Goal: Task Accomplishment & Management: Use online tool/utility

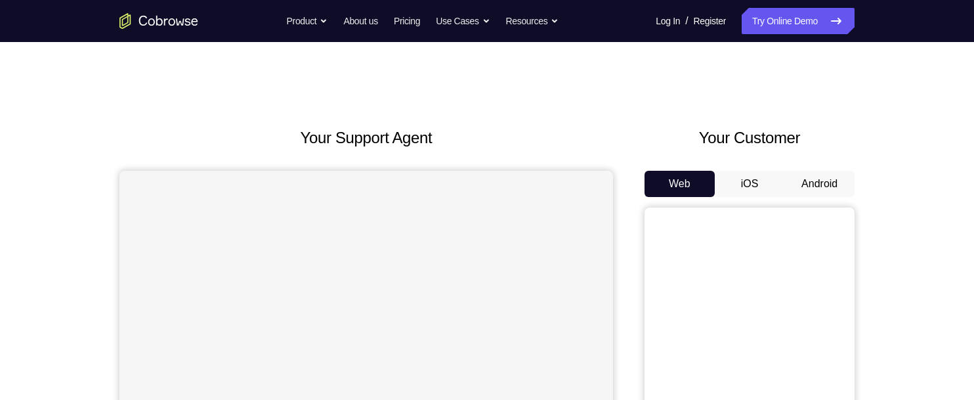
click at [799, 186] on button "Android" at bounding box center [819, 184] width 70 height 26
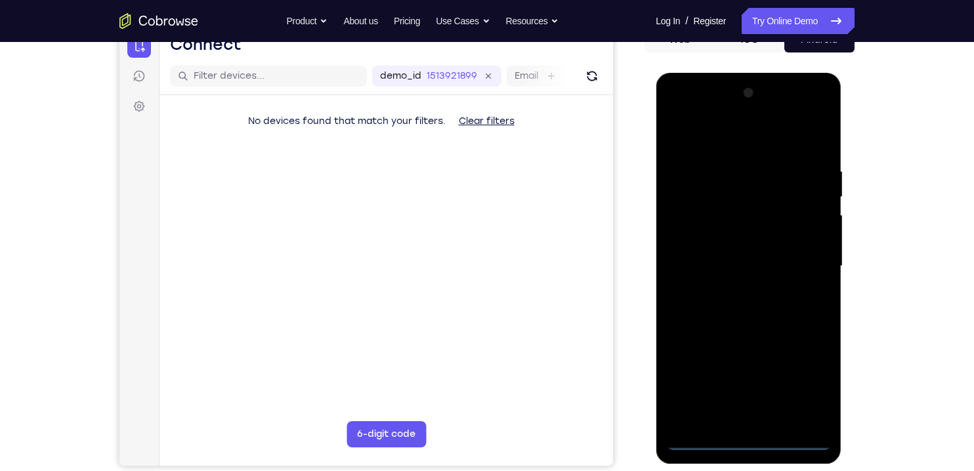
scroll to position [146, 0]
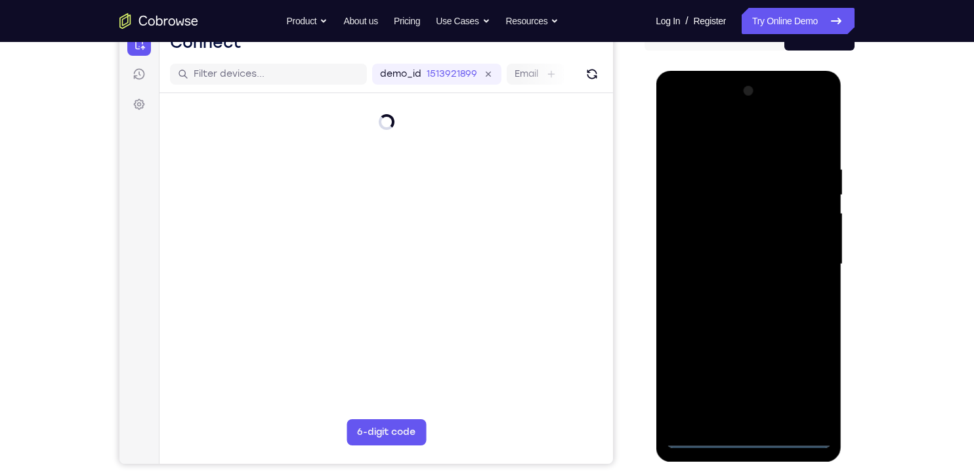
click at [748, 399] on div at bounding box center [747, 265] width 165 height 368
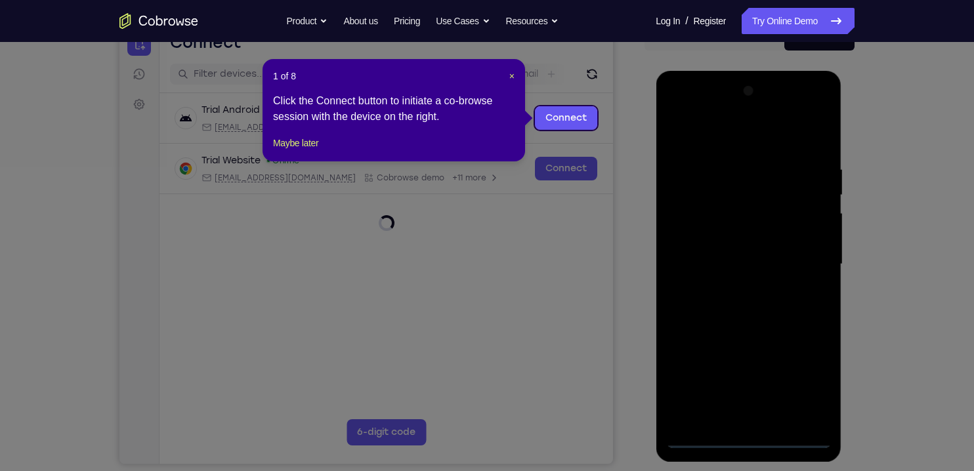
click at [805, 381] on icon at bounding box center [487, 235] width 974 height 471
click at [312, 151] on button "Maybe later" at bounding box center [295, 143] width 45 height 16
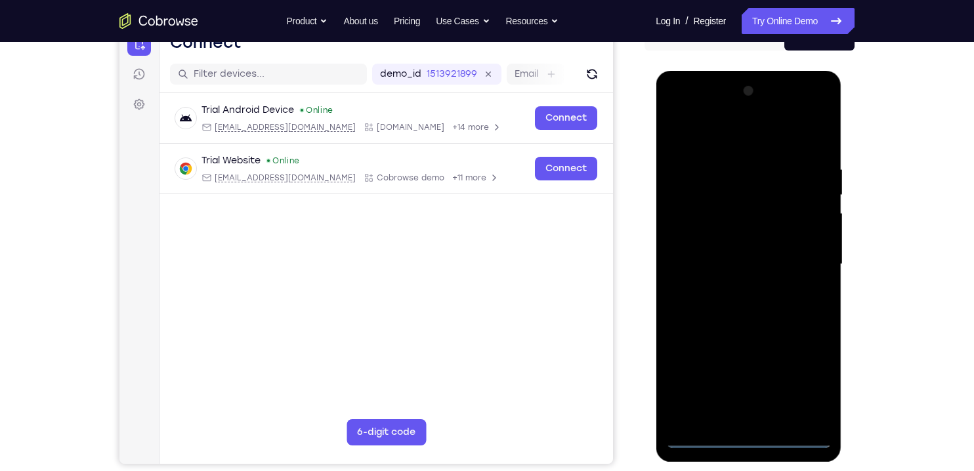
click at [820, 382] on div at bounding box center [747, 265] width 165 height 368
click at [811, 389] on div at bounding box center [747, 265] width 165 height 368
click at [739, 138] on div at bounding box center [747, 265] width 165 height 368
click at [750, 194] on div at bounding box center [747, 265] width 165 height 368
click at [698, 232] on div at bounding box center [747, 265] width 165 height 368
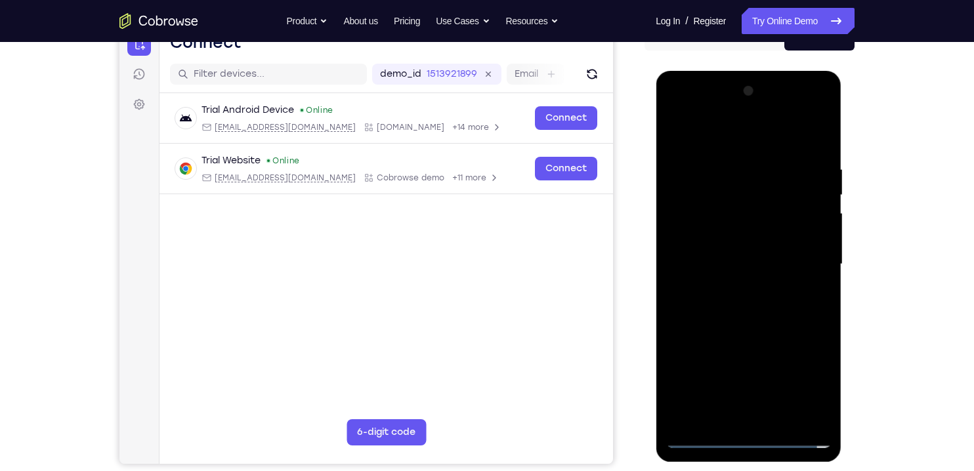
click at [763, 399] on div at bounding box center [747, 265] width 165 height 368
click at [797, 399] on div at bounding box center [747, 265] width 165 height 368
click at [672, 120] on div at bounding box center [747, 265] width 165 height 368
click at [734, 193] on div at bounding box center [747, 265] width 165 height 368
click at [744, 327] on div at bounding box center [747, 265] width 165 height 368
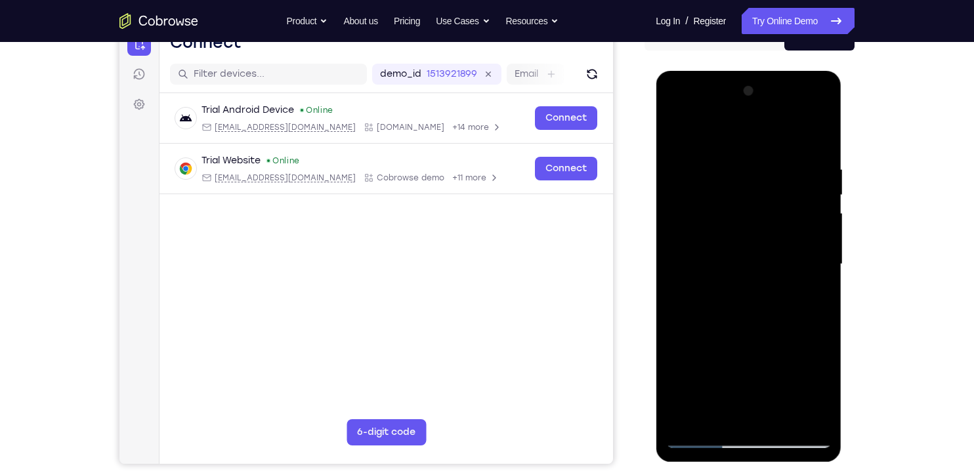
click at [774, 366] on div at bounding box center [747, 265] width 165 height 368
click at [816, 362] on div at bounding box center [747, 265] width 165 height 368
click at [789, 223] on div at bounding box center [747, 265] width 165 height 368
click at [746, 251] on div at bounding box center [747, 265] width 165 height 368
click at [813, 299] on div at bounding box center [747, 265] width 165 height 368
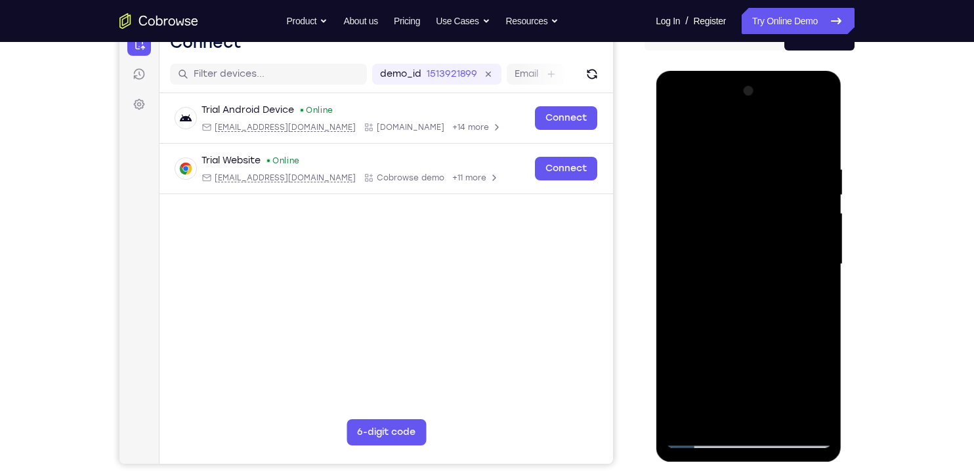
click at [818, 263] on div at bounding box center [747, 265] width 165 height 368
click at [822, 260] on div at bounding box center [747, 265] width 165 height 368
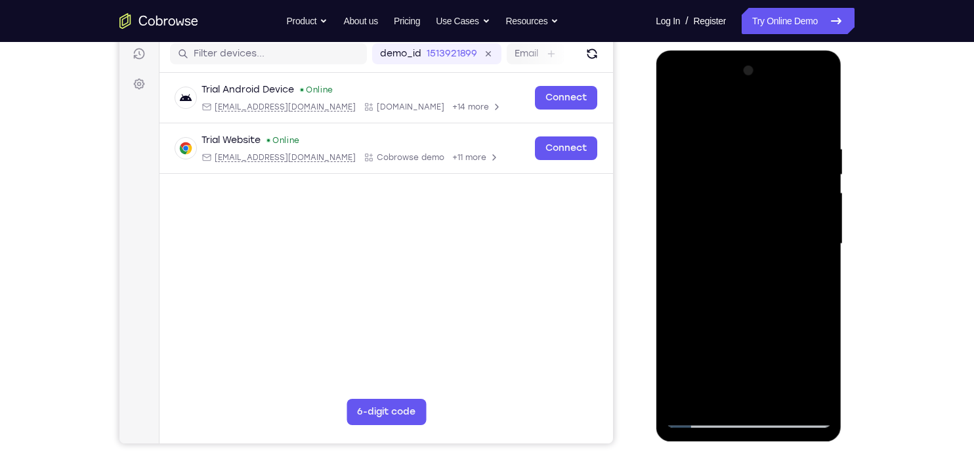
scroll to position [168, 0]
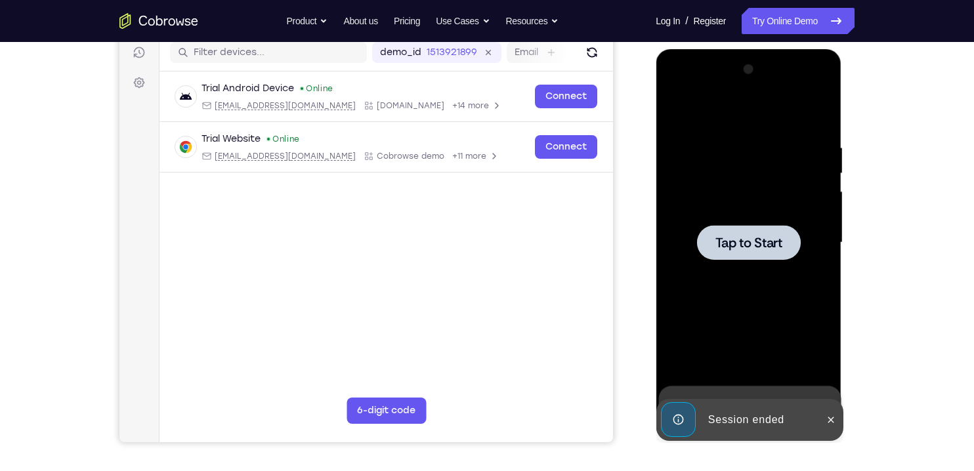
click at [755, 236] on span "Tap to Start" at bounding box center [748, 242] width 67 height 13
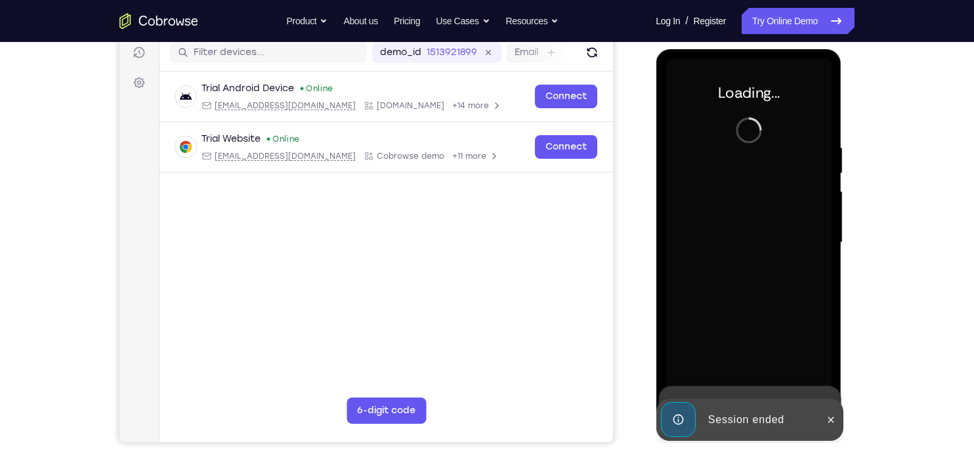
scroll to position [169, 0]
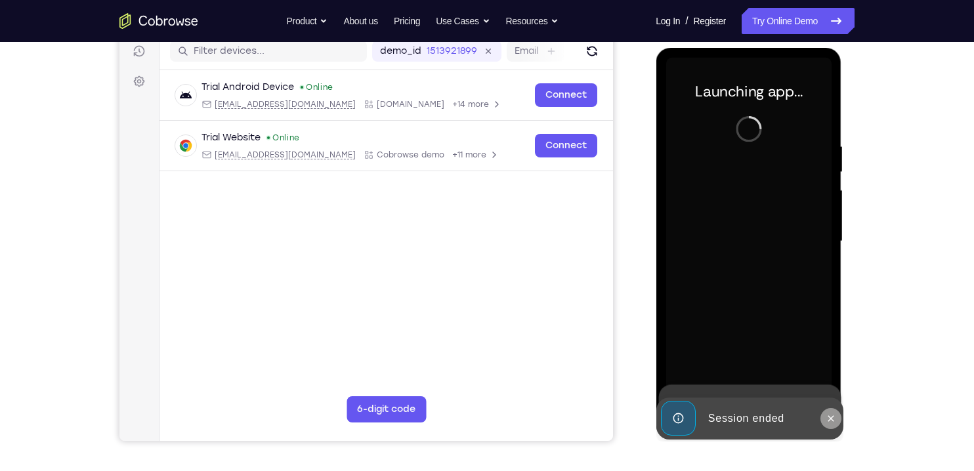
click at [831, 399] on button at bounding box center [830, 418] width 21 height 21
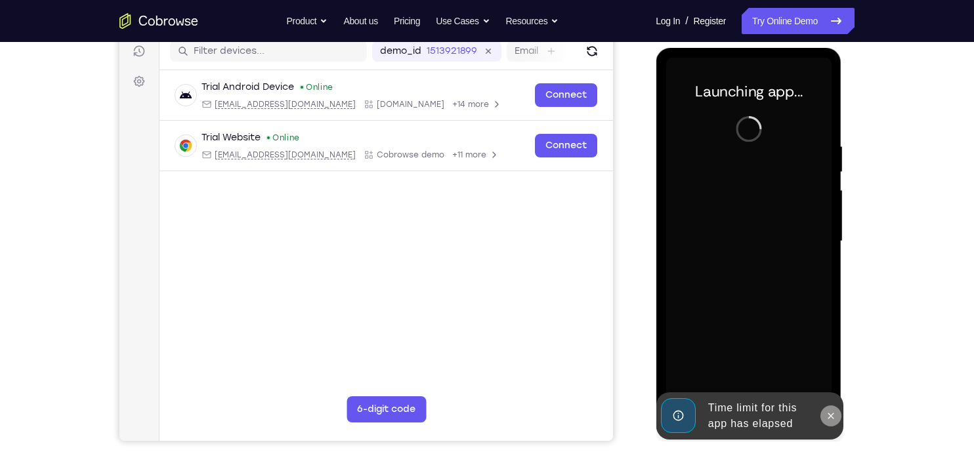
click at [835, 399] on icon at bounding box center [830, 416] width 11 height 11
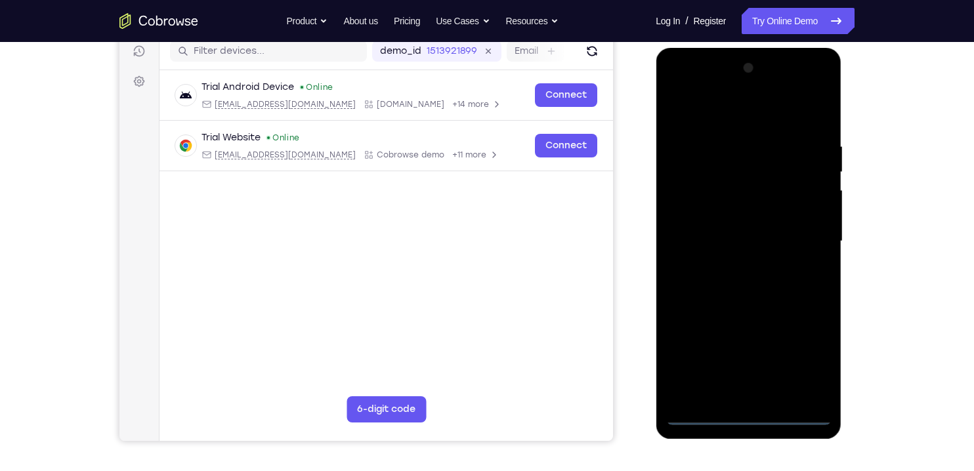
click at [750, 399] on div at bounding box center [747, 242] width 165 height 368
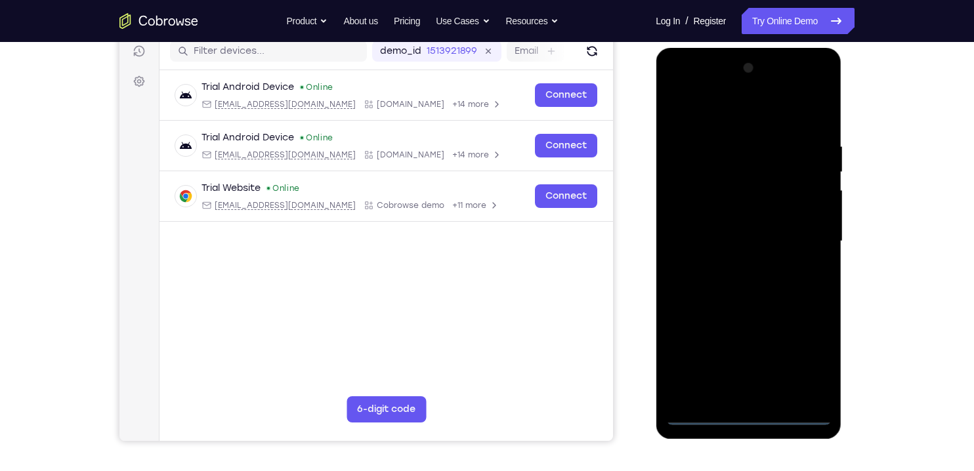
click at [806, 357] on div at bounding box center [747, 242] width 165 height 368
click at [757, 111] on div at bounding box center [747, 242] width 165 height 368
click at [746, 168] on div at bounding box center [747, 242] width 165 height 368
click at [754, 127] on div at bounding box center [747, 242] width 165 height 368
click at [752, 131] on div at bounding box center [747, 242] width 165 height 368
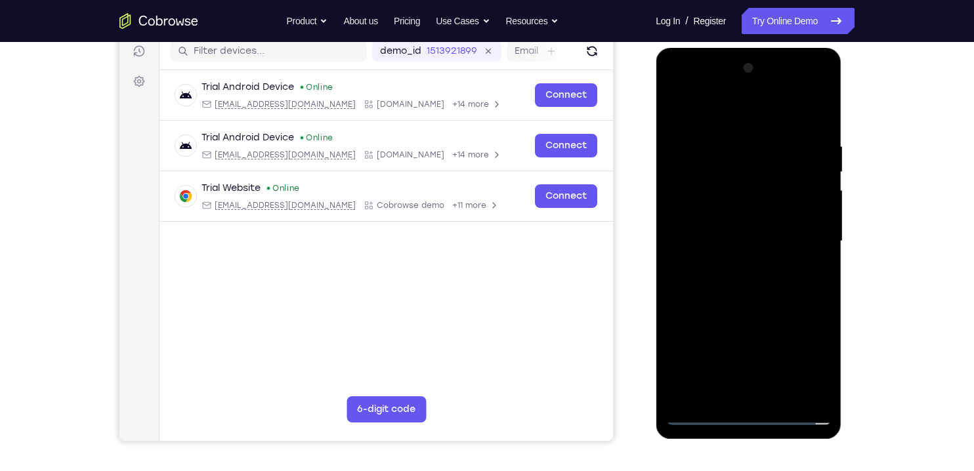
click at [750, 289] on div at bounding box center [747, 242] width 165 height 368
click at [771, 349] on div at bounding box center [747, 242] width 165 height 368
click at [814, 340] on div at bounding box center [747, 242] width 165 height 368
click at [767, 280] on div at bounding box center [747, 242] width 165 height 368
click at [749, 236] on div at bounding box center [747, 242] width 165 height 368
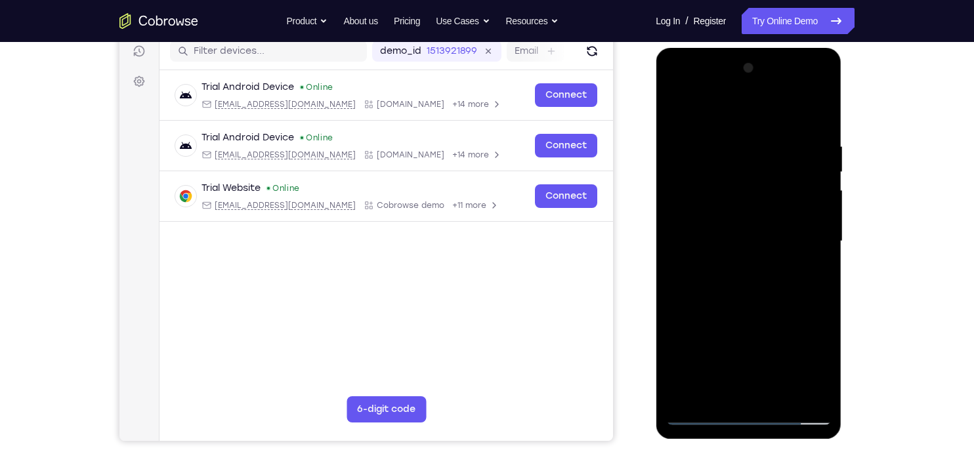
click at [811, 273] on div at bounding box center [747, 242] width 165 height 368
click at [817, 276] on div at bounding box center [747, 242] width 165 height 368
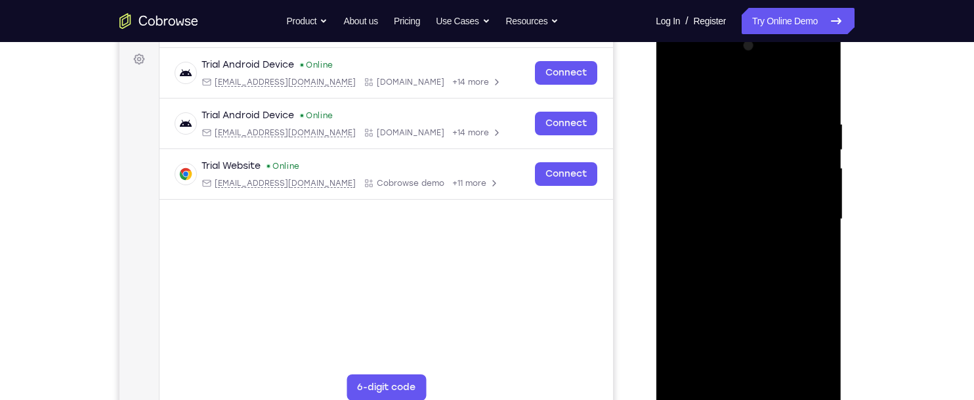
scroll to position [0, 0]
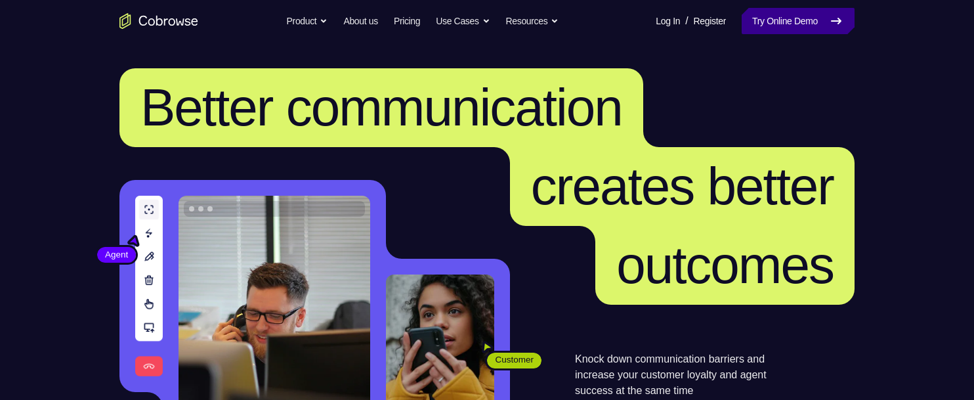
click at [807, 16] on link "Try Online Demo" at bounding box center [798, 21] width 113 height 26
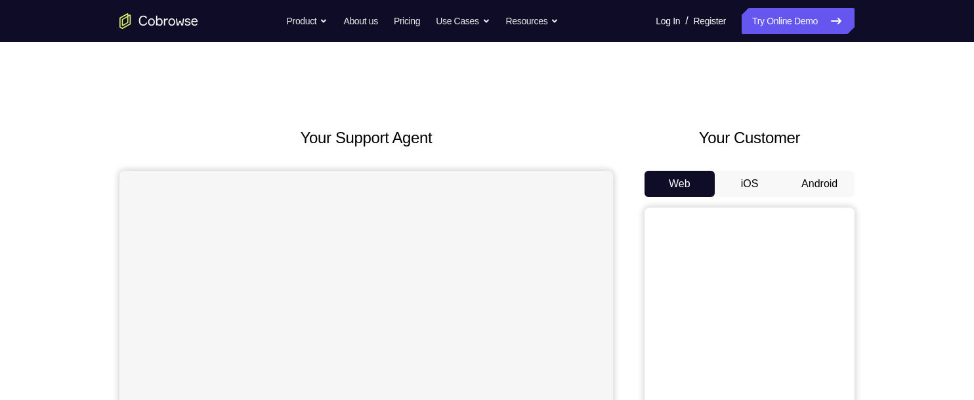
click at [824, 193] on button "Android" at bounding box center [819, 184] width 70 height 26
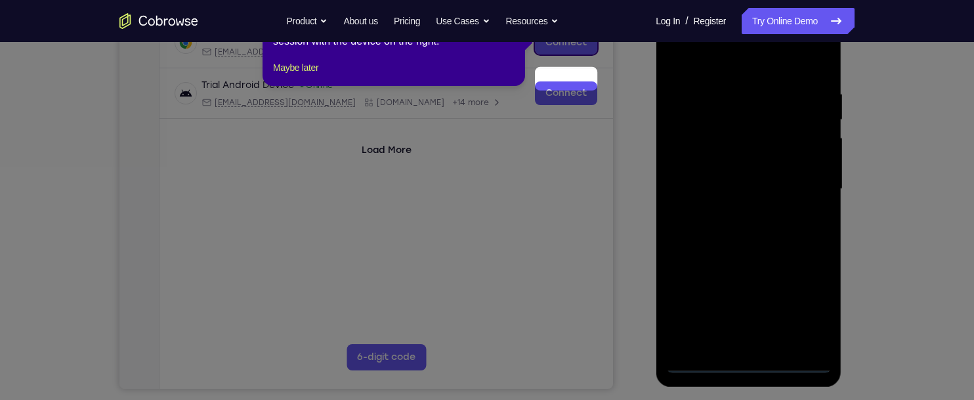
scroll to position [238, 0]
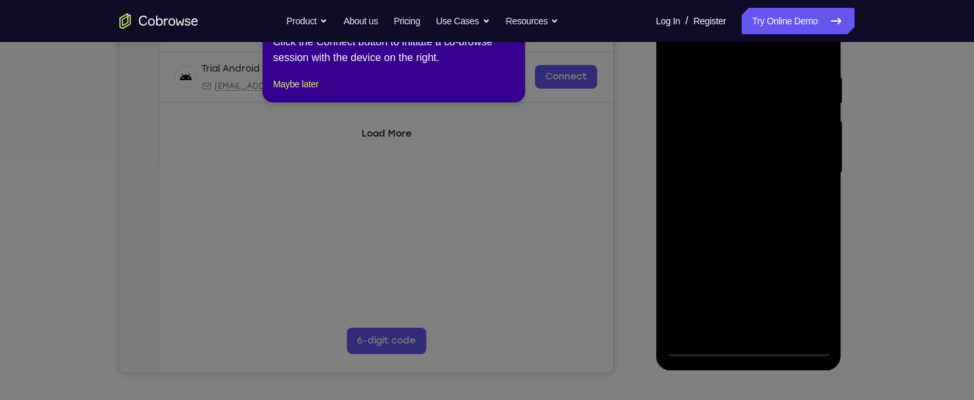
click at [755, 346] on icon at bounding box center [487, 200] width 974 height 400
click at [302, 92] on button "Maybe later" at bounding box center [295, 84] width 45 height 16
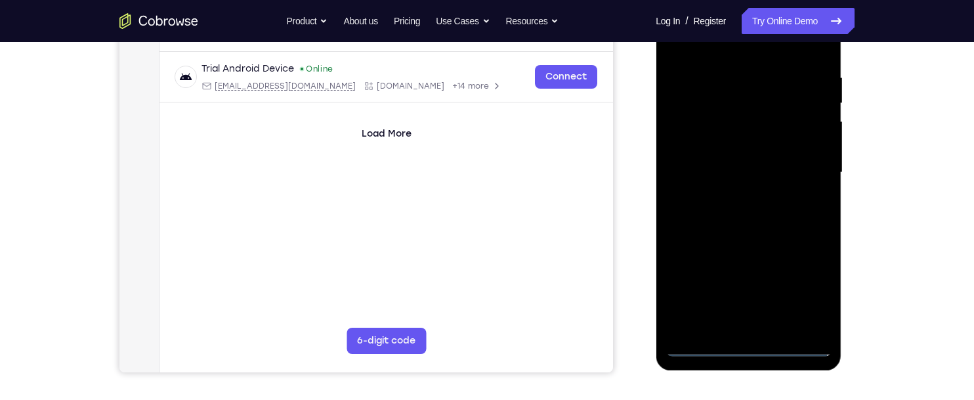
click at [748, 348] on div at bounding box center [747, 173] width 165 height 368
click at [813, 289] on div at bounding box center [747, 173] width 165 height 368
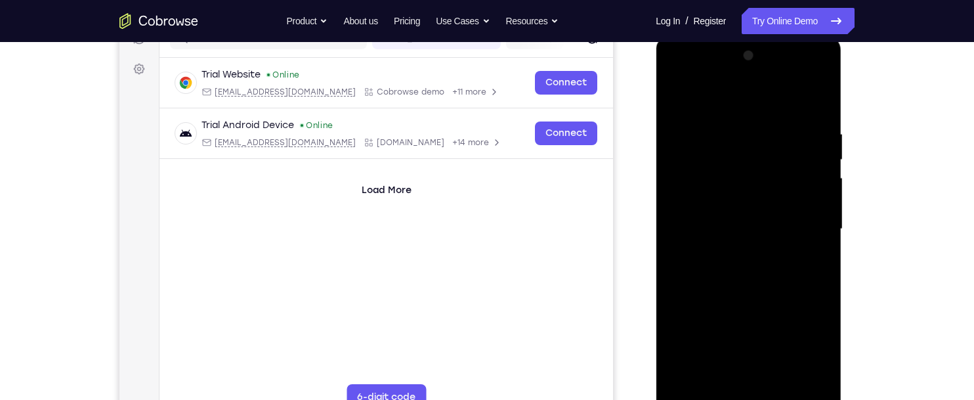
scroll to position [179, 0]
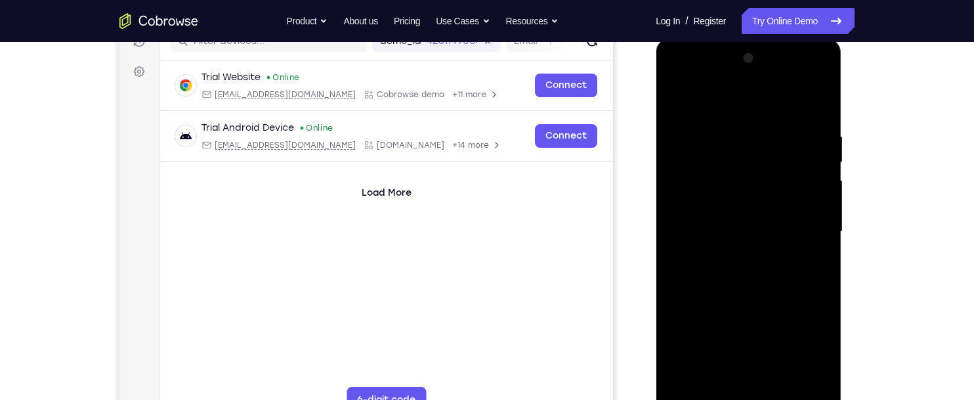
click at [753, 102] on div at bounding box center [747, 232] width 165 height 368
click at [809, 232] on div at bounding box center [747, 232] width 165 height 368
click at [730, 261] on div at bounding box center [747, 232] width 165 height 368
click at [755, 223] on div at bounding box center [747, 232] width 165 height 368
click at [750, 197] on div at bounding box center [747, 232] width 165 height 368
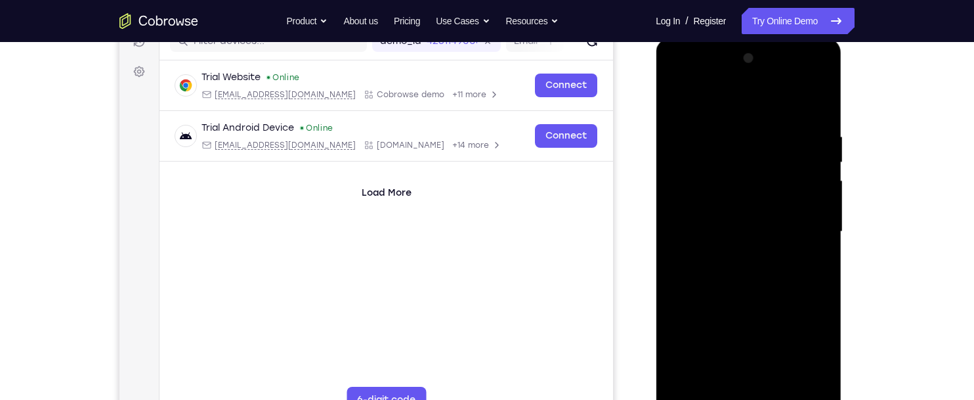
click at [801, 233] on div at bounding box center [747, 232] width 165 height 368
click at [785, 281] on div at bounding box center [747, 231] width 165 height 368
click at [771, 276] on div at bounding box center [747, 231] width 165 height 368
click at [784, 273] on div at bounding box center [747, 231] width 165 height 368
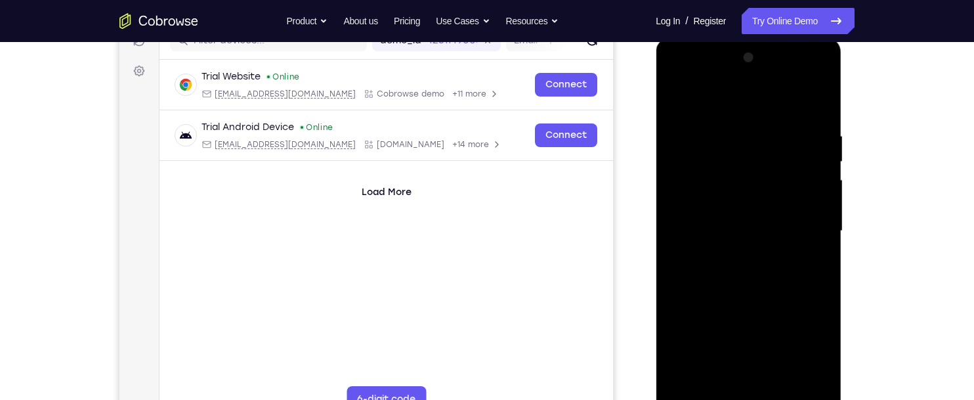
scroll to position [182, 0]
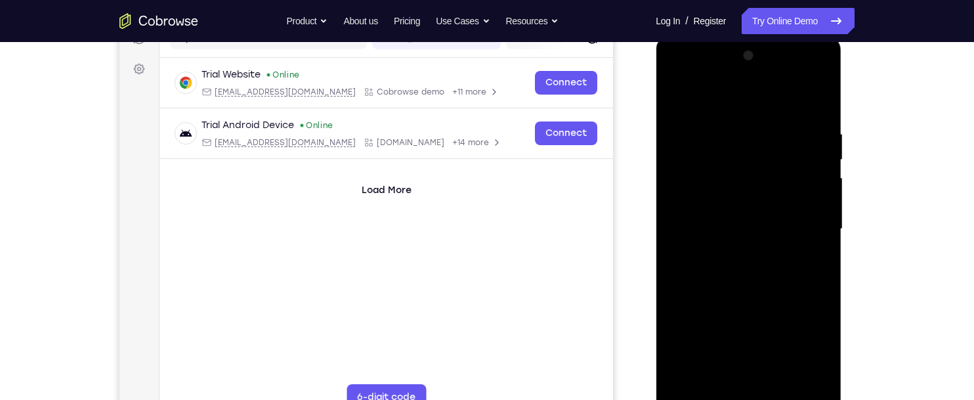
click at [728, 114] on div at bounding box center [747, 229] width 165 height 368
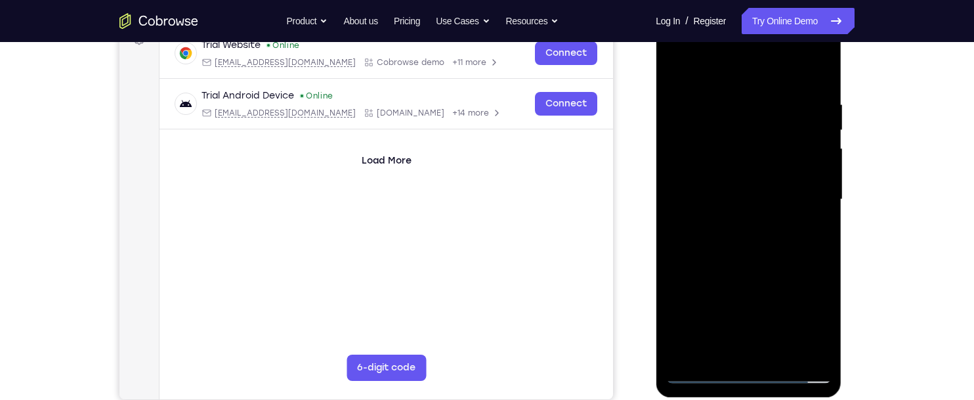
scroll to position [213, 0]
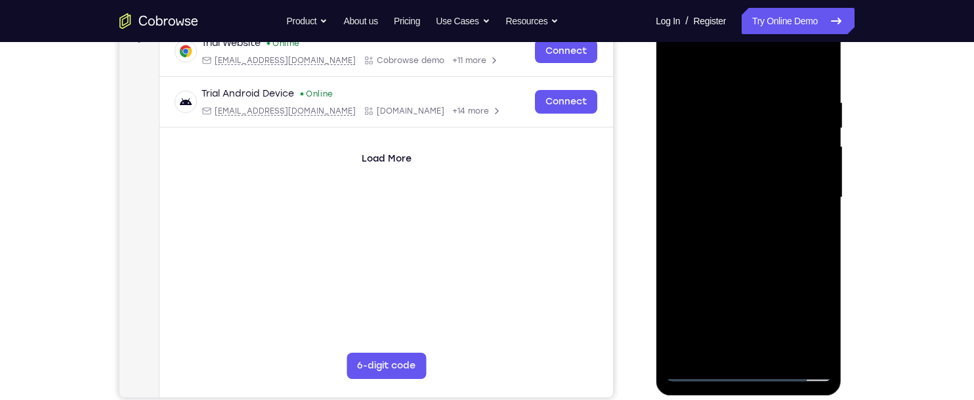
click at [799, 253] on div at bounding box center [747, 198] width 165 height 368
click at [801, 249] on div at bounding box center [747, 198] width 165 height 368
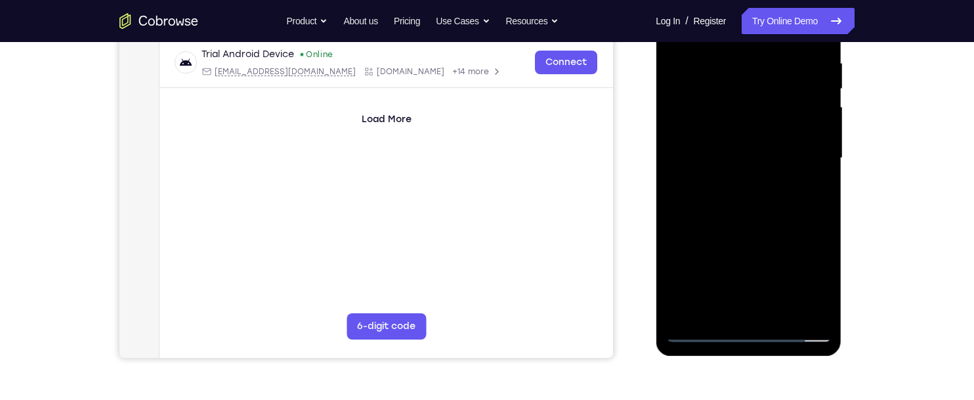
scroll to position [266, 0]
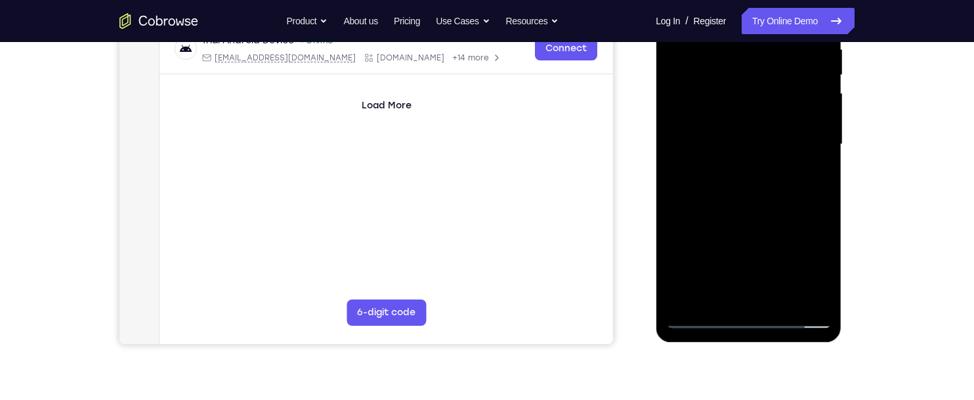
click at [767, 200] on div at bounding box center [747, 145] width 165 height 368
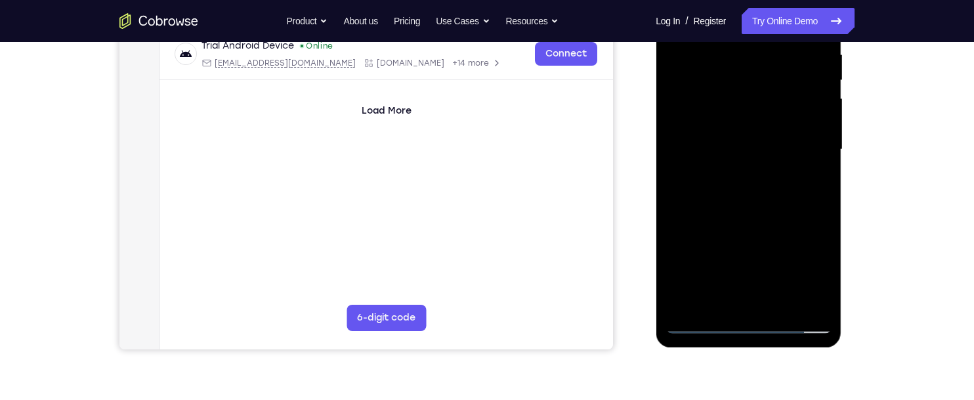
scroll to position [256, 0]
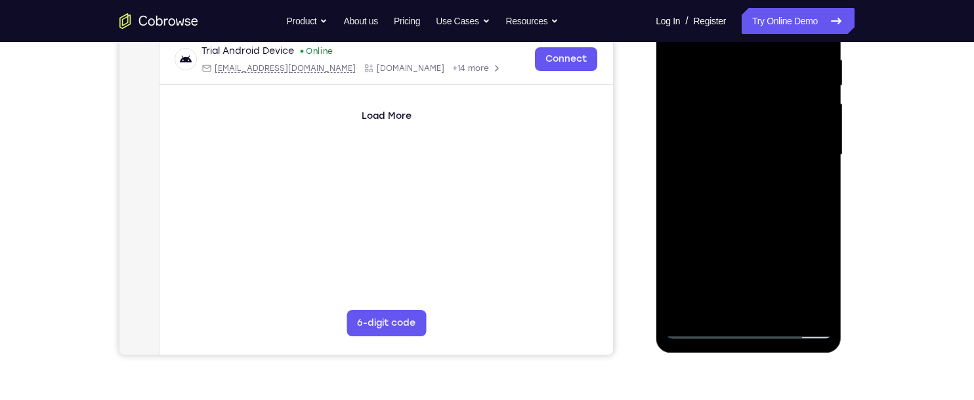
click at [669, 217] on div at bounding box center [747, 155] width 165 height 368
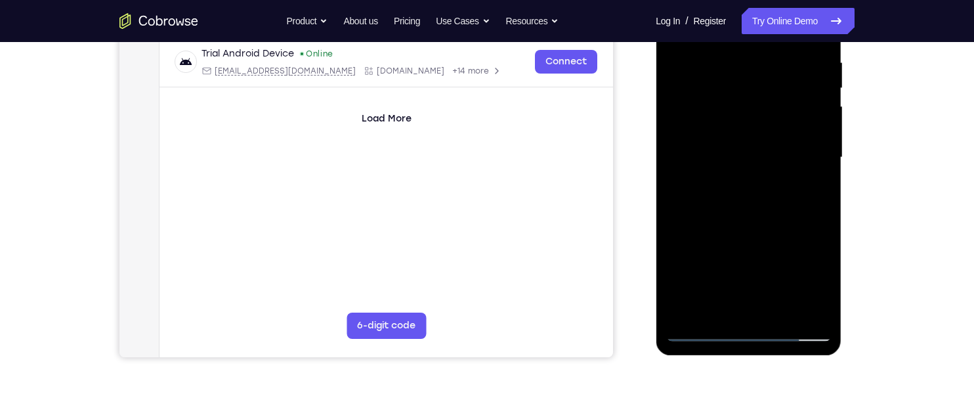
click at [679, 169] on div at bounding box center [747, 158] width 165 height 368
click at [675, 119] on div at bounding box center [747, 158] width 165 height 368
click at [822, 116] on div at bounding box center [747, 158] width 165 height 368
click at [820, 123] on div at bounding box center [747, 158] width 165 height 368
click at [822, 123] on div at bounding box center [747, 158] width 165 height 368
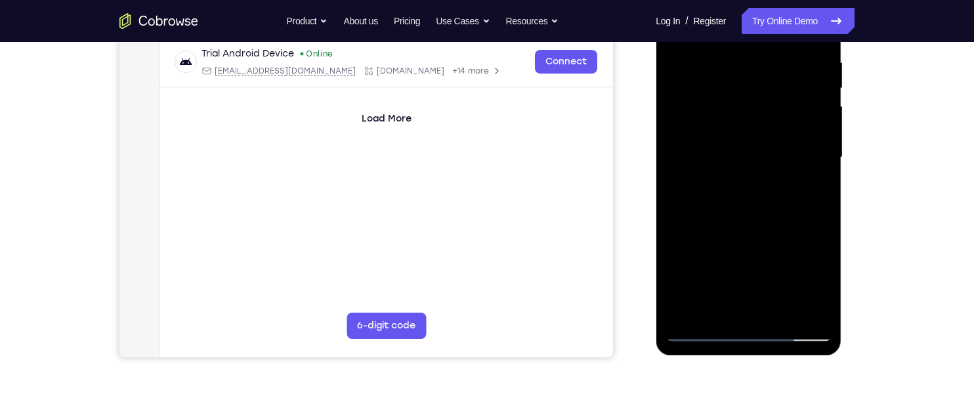
click at [822, 124] on div at bounding box center [747, 158] width 165 height 368
click at [822, 121] on div at bounding box center [747, 158] width 165 height 368
click at [820, 122] on div at bounding box center [747, 158] width 165 height 368
click at [822, 121] on div at bounding box center [747, 158] width 165 height 368
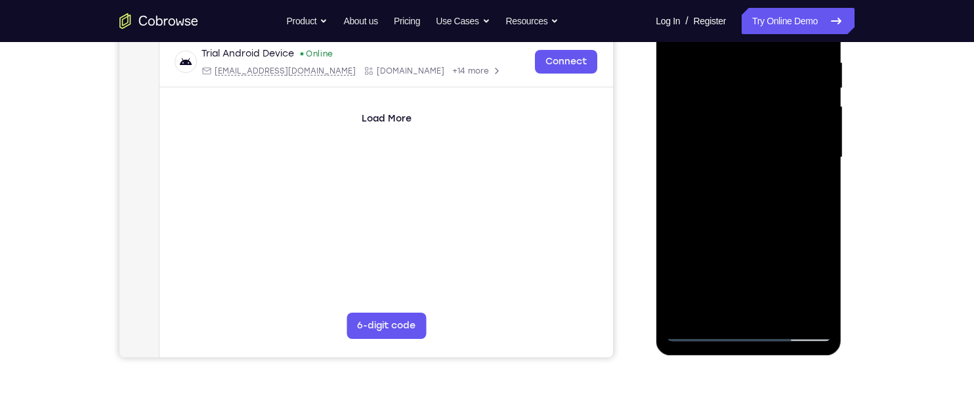
click at [822, 121] on div at bounding box center [747, 158] width 165 height 368
click at [822, 119] on div at bounding box center [747, 158] width 165 height 368
click at [822, 117] on div at bounding box center [747, 158] width 165 height 368
click at [824, 117] on div at bounding box center [747, 158] width 165 height 368
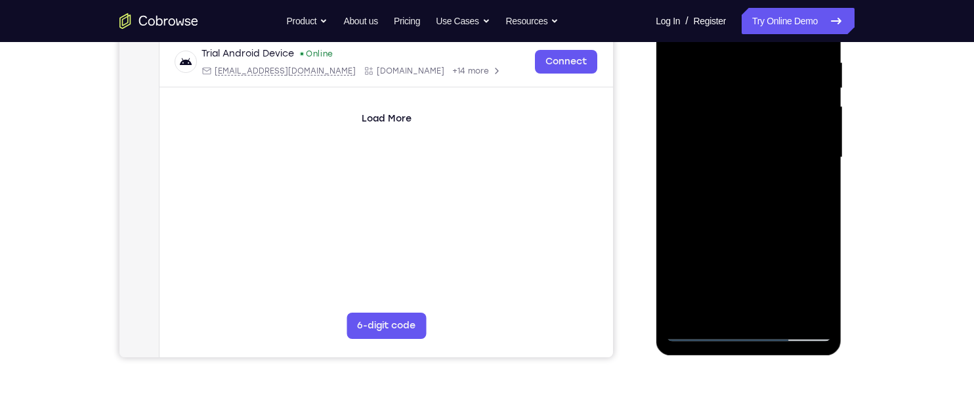
click at [828, 121] on div at bounding box center [747, 158] width 165 height 368
click at [822, 119] on div at bounding box center [747, 158] width 165 height 368
click at [823, 116] on div at bounding box center [747, 158] width 165 height 368
click at [824, 115] on div at bounding box center [747, 158] width 165 height 368
click at [820, 120] on div at bounding box center [747, 158] width 165 height 368
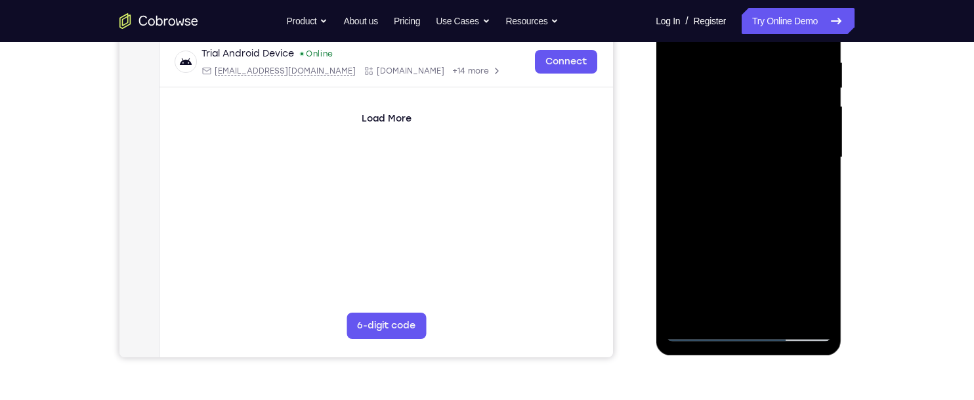
click at [821, 117] on div at bounding box center [747, 158] width 165 height 368
click at [783, 308] on div at bounding box center [747, 158] width 165 height 368
click at [773, 231] on div at bounding box center [747, 158] width 165 height 368
click at [787, 145] on div at bounding box center [747, 158] width 165 height 368
click at [810, 282] on div at bounding box center [747, 158] width 165 height 368
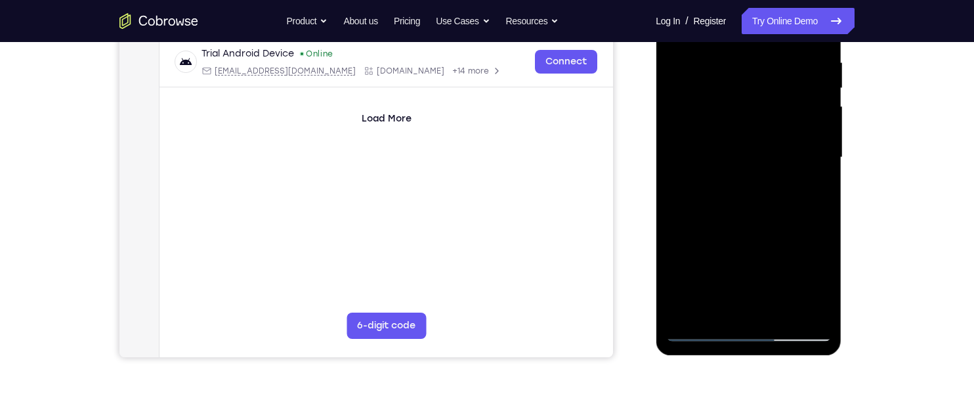
click at [821, 279] on div at bounding box center [747, 158] width 165 height 368
click at [823, 280] on div at bounding box center [747, 158] width 165 height 368
click at [816, 191] on div at bounding box center [747, 158] width 165 height 368
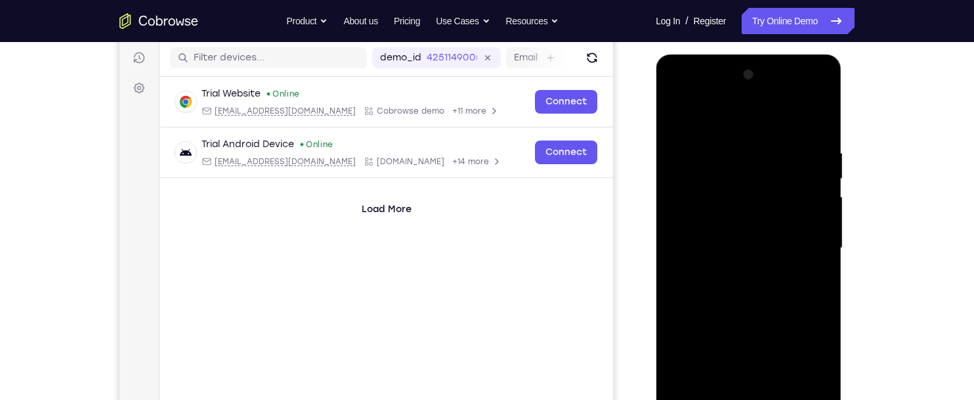
scroll to position [162, 0]
click at [672, 119] on div at bounding box center [747, 249] width 165 height 368
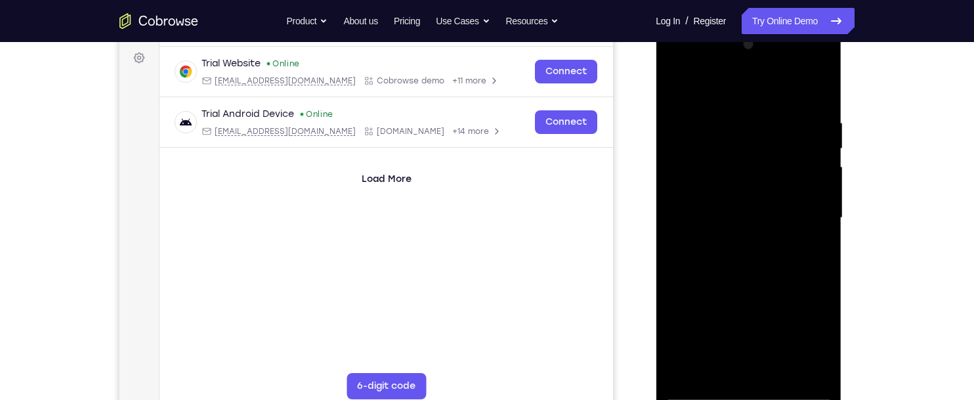
scroll to position [192, 0]
click at [754, 233] on div at bounding box center [747, 219] width 165 height 368
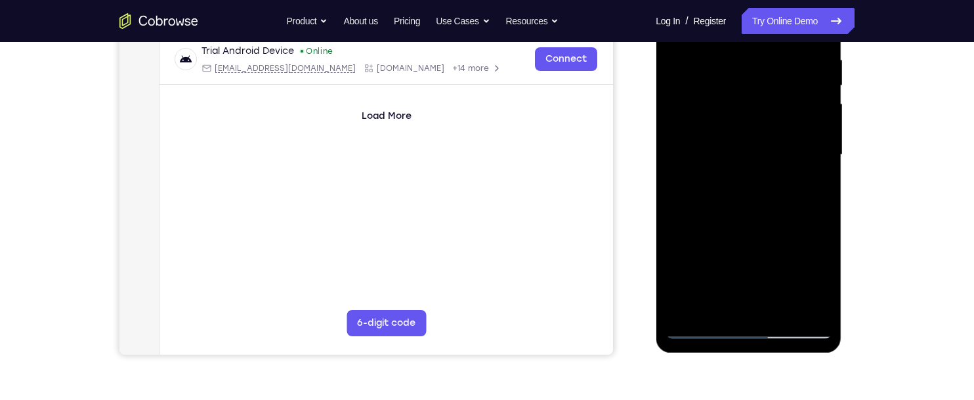
scroll to position [259, 0]
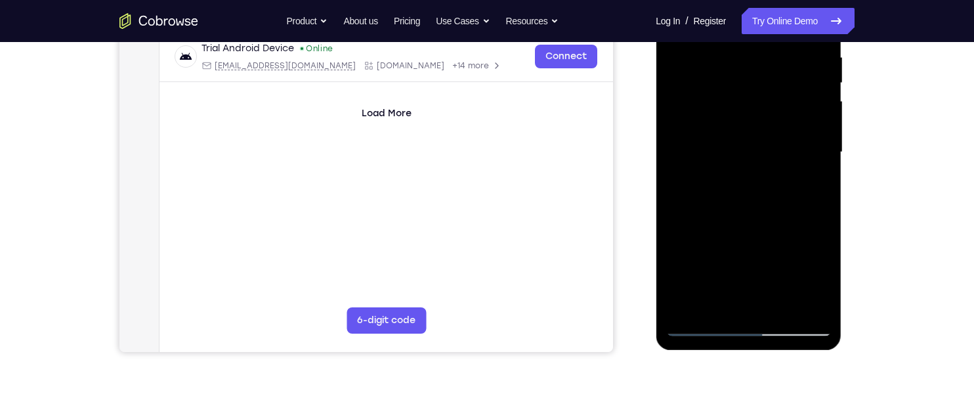
click at [811, 184] on div at bounding box center [747, 152] width 165 height 368
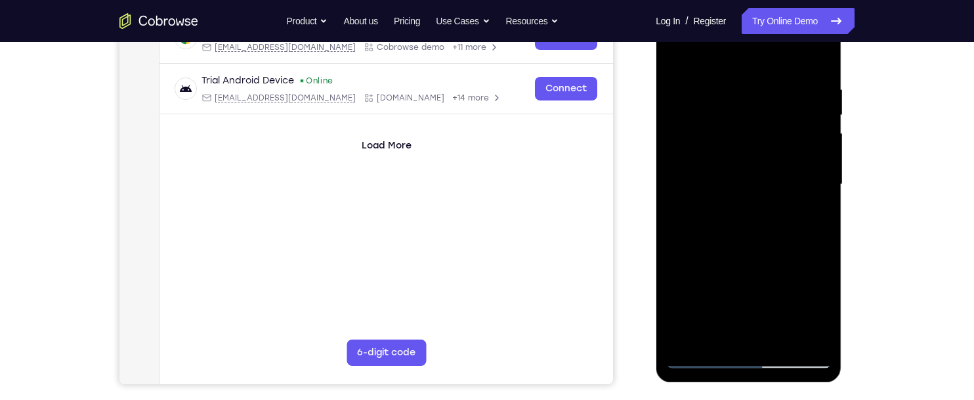
scroll to position [215, 0]
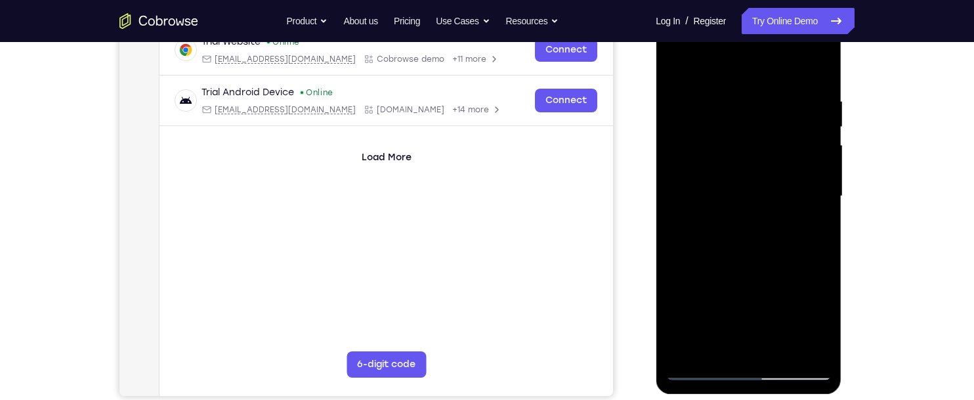
click at [669, 72] on div at bounding box center [747, 196] width 165 height 368
click at [772, 240] on div at bounding box center [747, 196] width 165 height 368
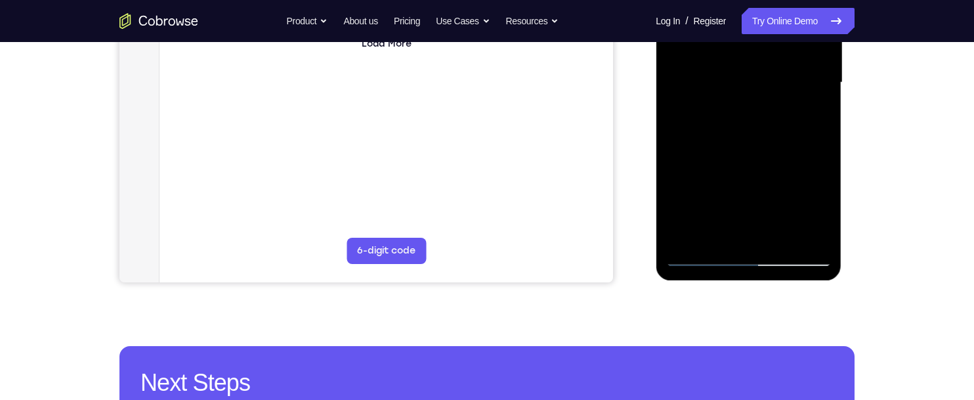
scroll to position [354, 0]
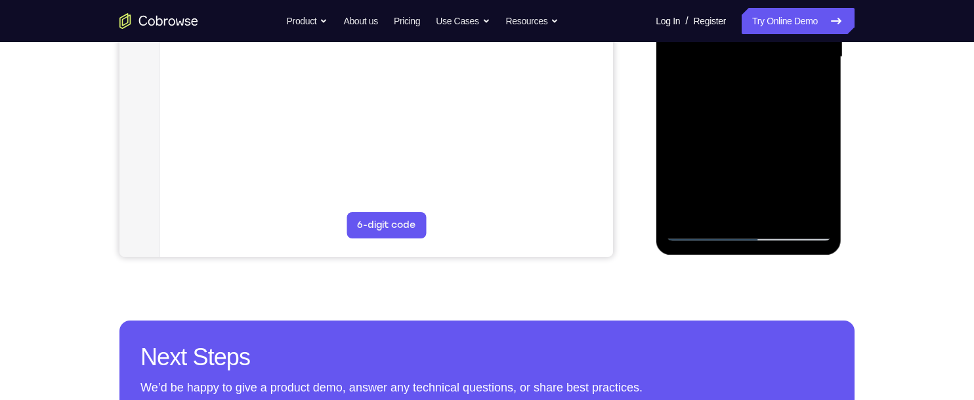
click at [744, 201] on div at bounding box center [747, 57] width 165 height 368
click at [820, 185] on div at bounding box center [747, 57] width 165 height 368
click at [821, 180] on div at bounding box center [747, 57] width 165 height 368
click at [813, 87] on div at bounding box center [747, 57] width 165 height 368
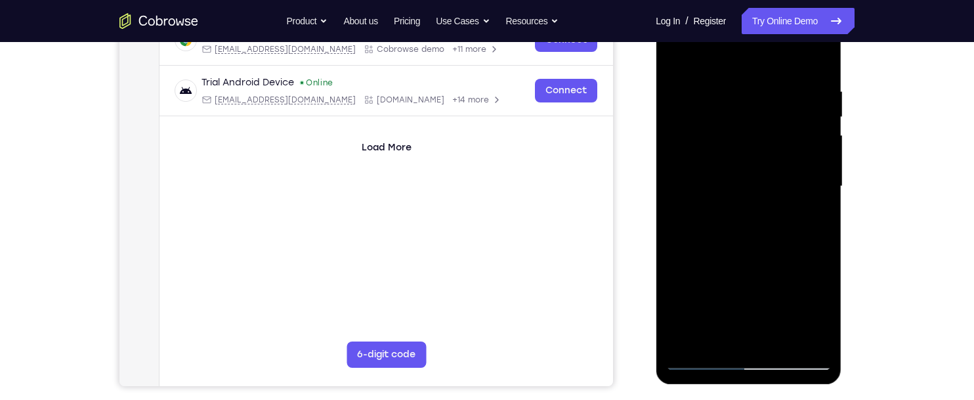
scroll to position [226, 0]
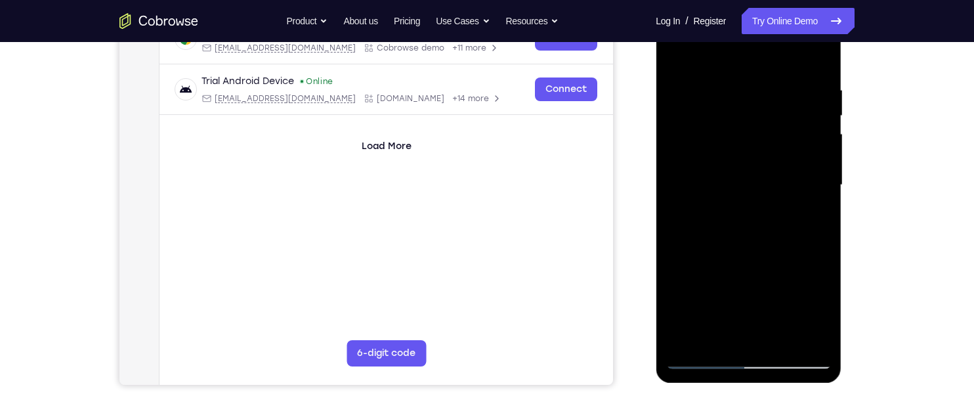
click at [675, 55] on div at bounding box center [747, 185] width 165 height 368
click at [776, 170] on div at bounding box center [747, 185] width 165 height 368
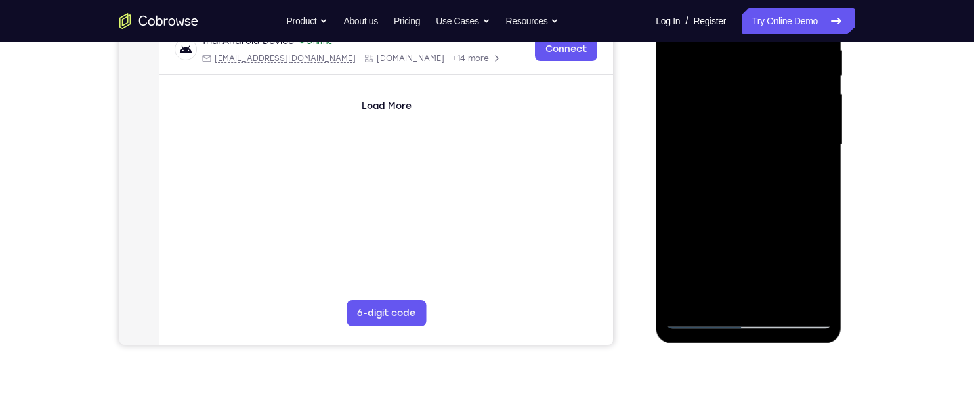
scroll to position [269, 0]
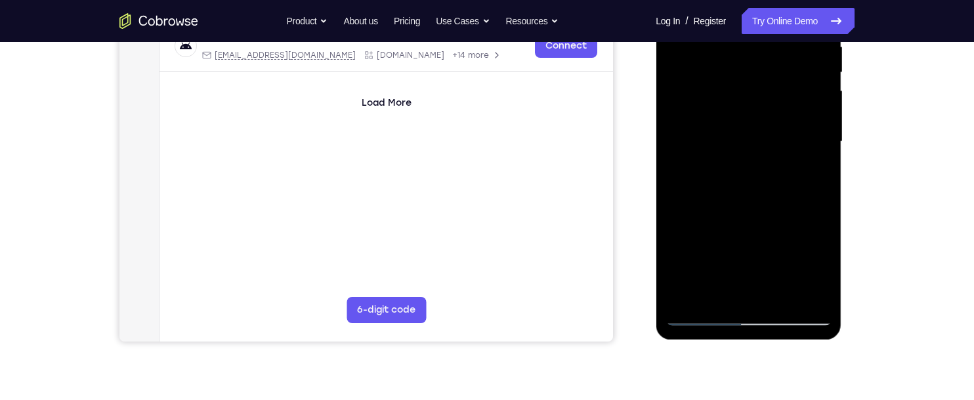
click at [726, 289] on div at bounding box center [747, 142] width 165 height 368
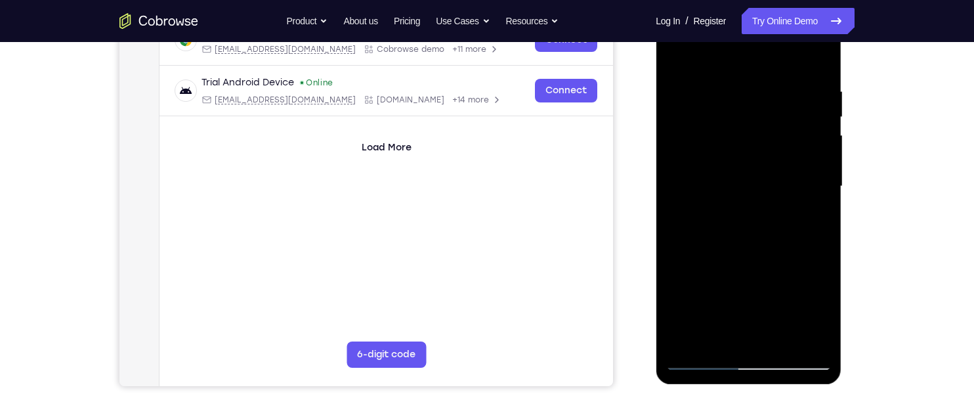
scroll to position [220, 0]
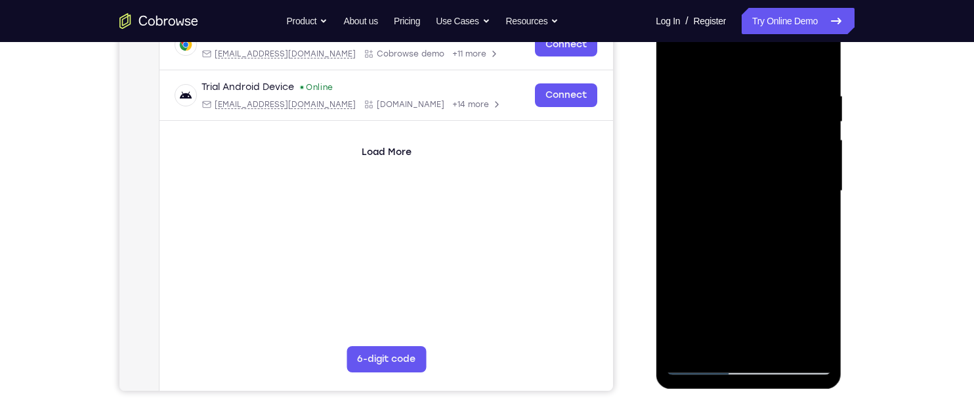
click at [809, 224] on div at bounding box center [747, 191] width 165 height 368
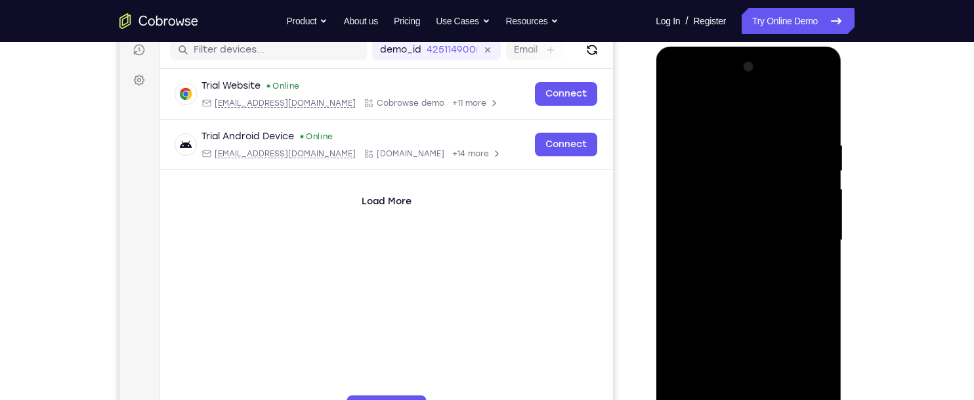
scroll to position [135, 0]
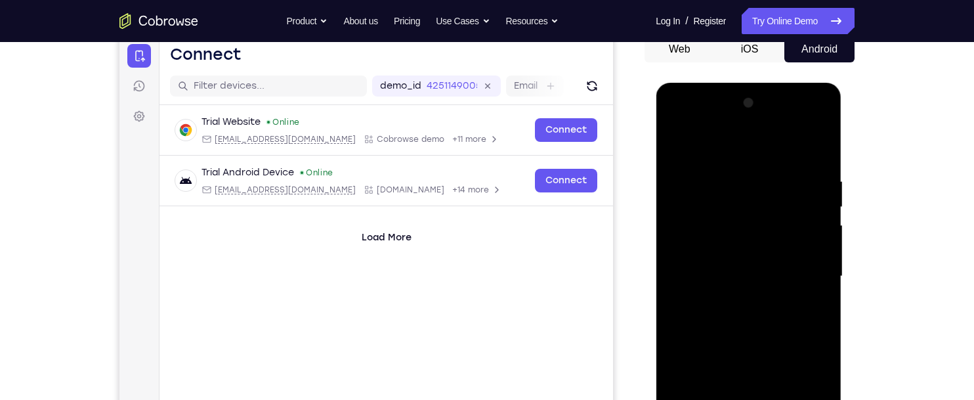
click at [676, 152] on div at bounding box center [747, 277] width 165 height 368
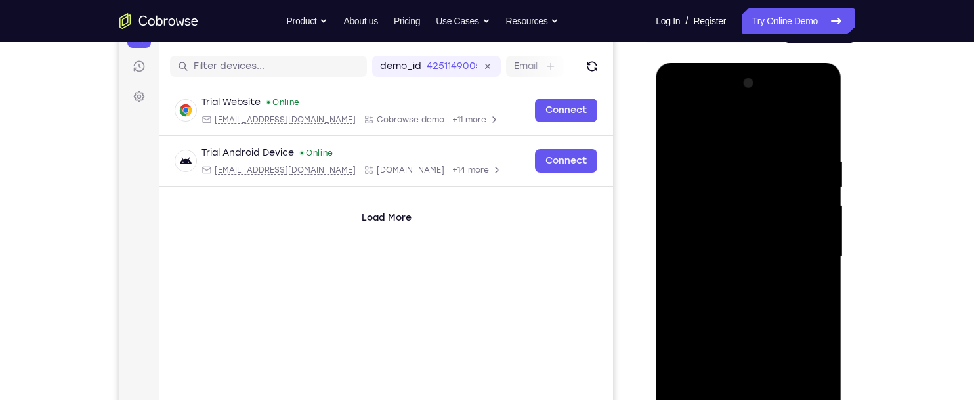
scroll to position [156, 0]
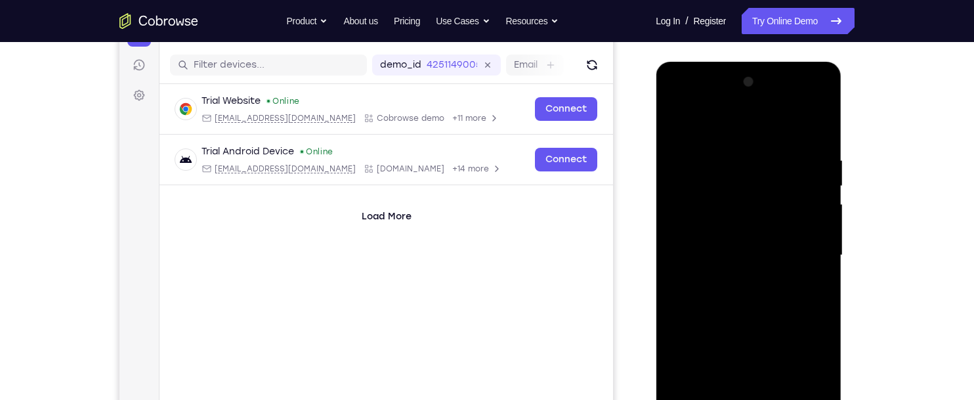
click at [763, 299] on div at bounding box center [747, 256] width 165 height 368
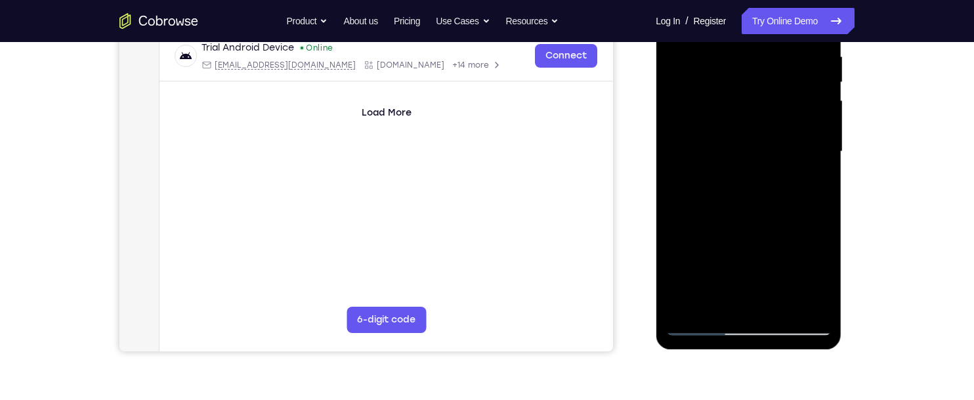
scroll to position [258, 0]
click at [818, 179] on div at bounding box center [747, 153] width 165 height 368
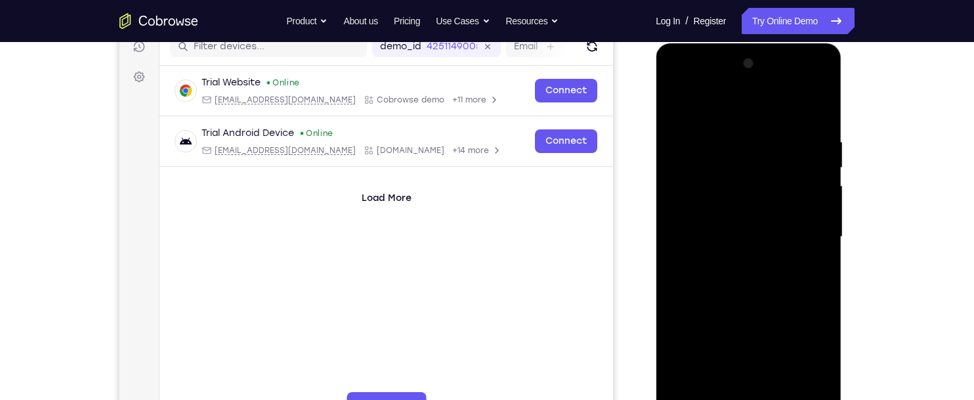
scroll to position [169, 0]
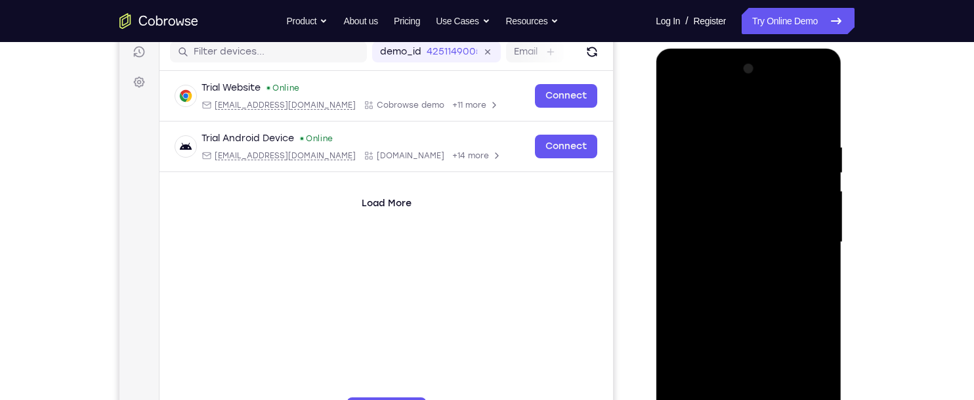
click at [814, 271] on div at bounding box center [747, 242] width 165 height 368
click at [671, 106] on div at bounding box center [747, 242] width 165 height 368
click at [683, 102] on div at bounding box center [747, 242] width 165 height 368
click at [731, 147] on div at bounding box center [747, 242] width 165 height 368
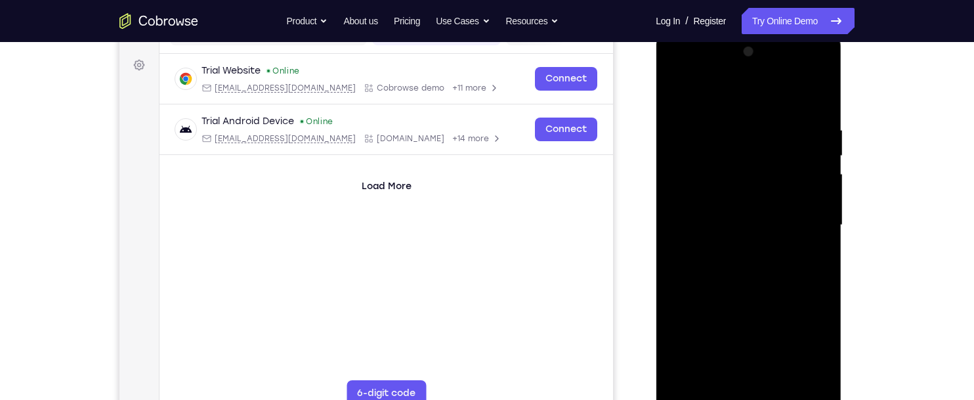
scroll to position [185, 0]
click at [813, 222] on div at bounding box center [747, 226] width 165 height 368
click at [809, 214] on div at bounding box center [747, 226] width 165 height 368
click at [802, 217] on div at bounding box center [747, 226] width 165 height 368
click at [807, 214] on div at bounding box center [747, 226] width 165 height 368
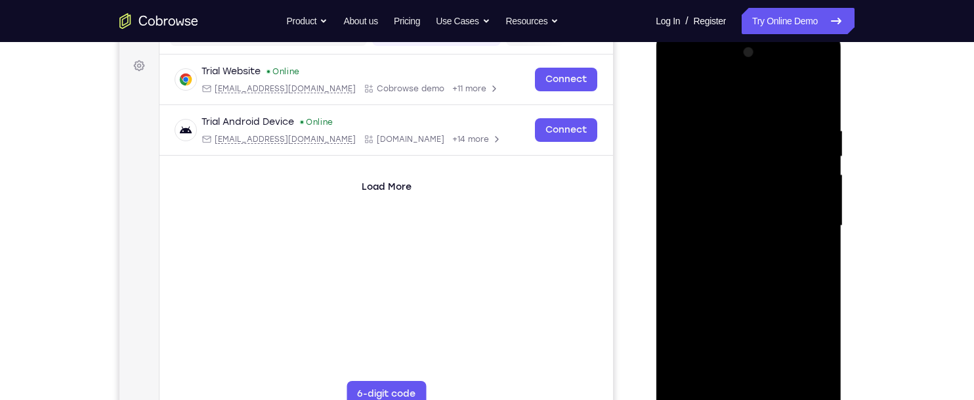
click at [810, 213] on div at bounding box center [747, 226] width 165 height 368
click at [806, 215] on div at bounding box center [747, 226] width 165 height 368
click at [809, 209] on div at bounding box center [747, 226] width 165 height 368
click at [811, 209] on div at bounding box center [747, 226] width 165 height 368
click at [814, 207] on div at bounding box center [747, 226] width 165 height 368
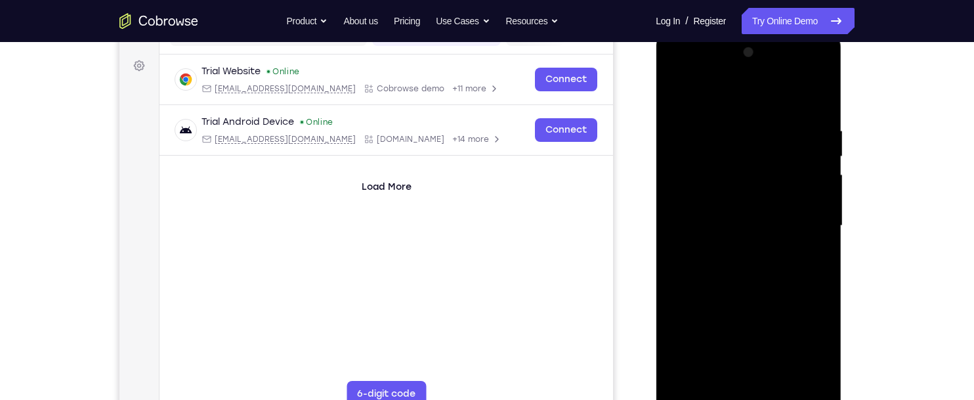
click at [809, 213] on div at bounding box center [747, 226] width 165 height 368
click at [816, 207] on div at bounding box center [747, 226] width 165 height 368
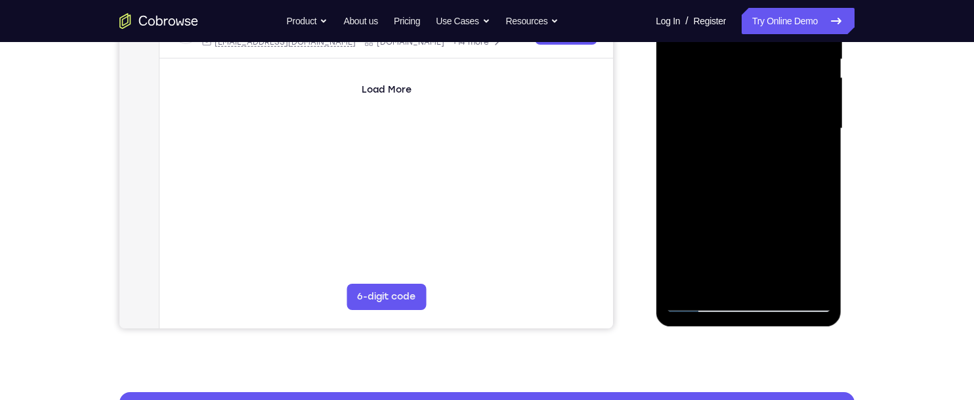
scroll to position [281, 0]
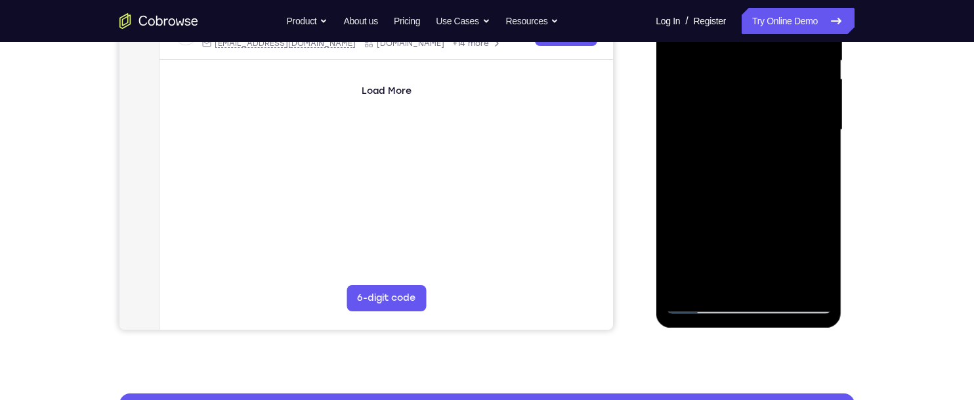
click at [803, 185] on div at bounding box center [747, 130] width 165 height 368
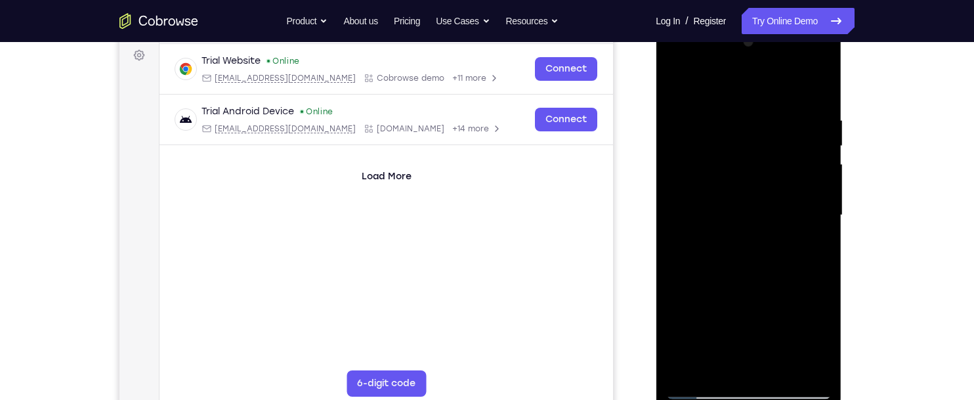
scroll to position [192, 0]
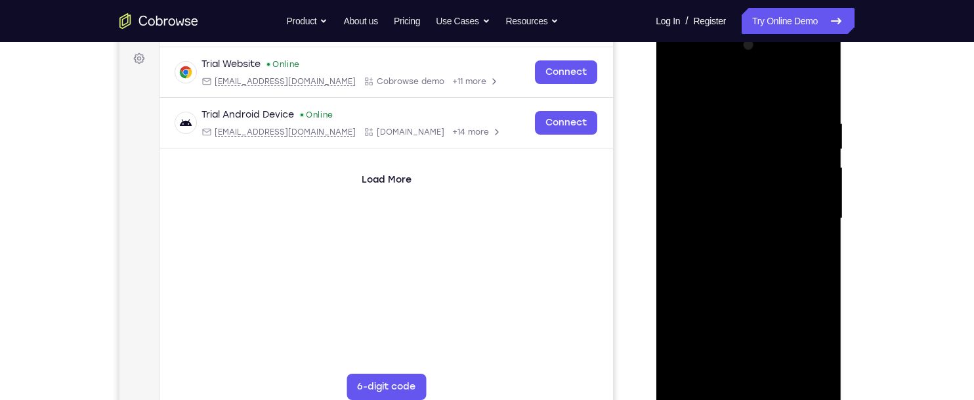
click at [809, 201] on div at bounding box center [747, 219] width 165 height 368
click at [805, 204] on div at bounding box center [747, 219] width 165 height 368
click at [799, 201] on div at bounding box center [747, 219] width 165 height 368
click at [803, 188] on div at bounding box center [747, 219] width 165 height 368
click at [816, 95] on div at bounding box center [747, 219] width 165 height 368
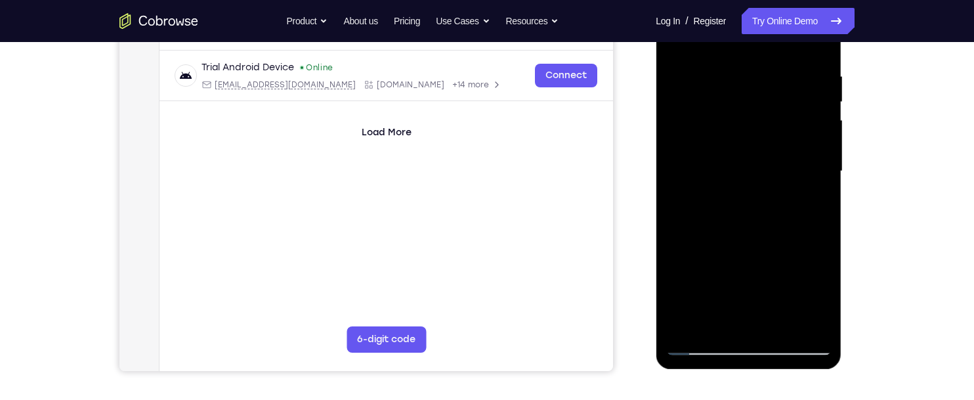
scroll to position [240, 0]
click at [782, 320] on div at bounding box center [747, 171] width 165 height 368
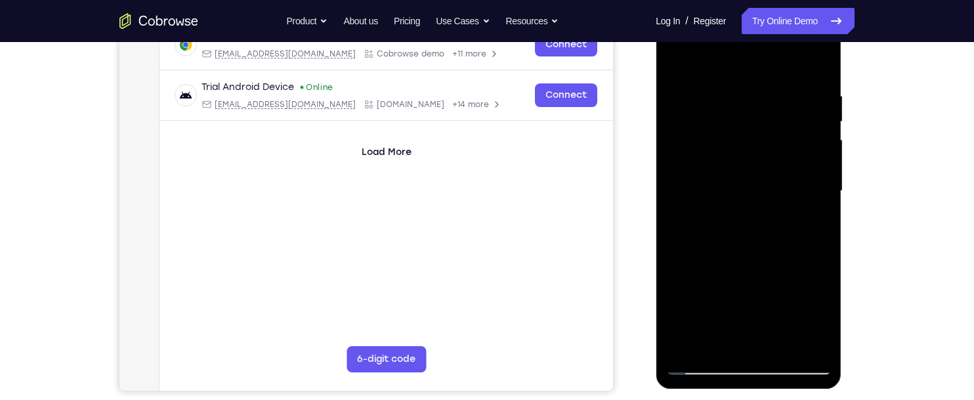
scroll to position [219, 0]
click at [758, 180] on div at bounding box center [747, 192] width 165 height 368
click at [820, 312] on div at bounding box center [747, 192] width 165 height 368
click at [809, 228] on div at bounding box center [747, 192] width 165 height 368
click at [813, 224] on div at bounding box center [747, 192] width 165 height 368
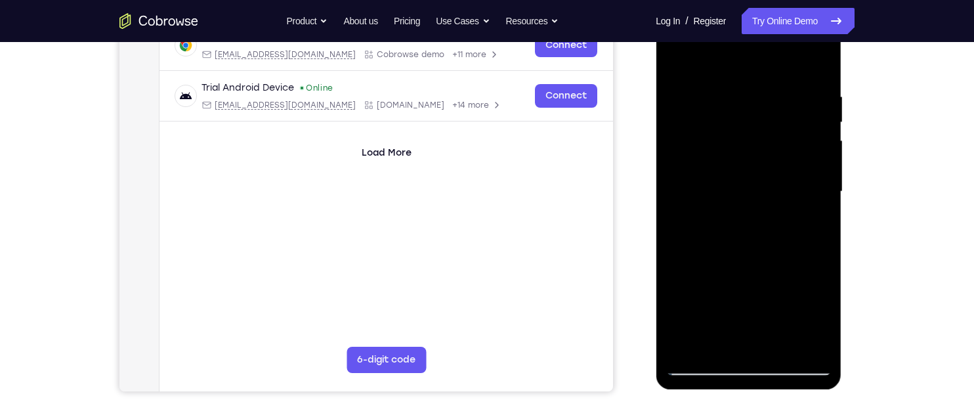
click at [676, 61] on div at bounding box center [747, 192] width 165 height 368
click at [685, 57] on div at bounding box center [747, 192] width 165 height 368
click at [790, 91] on div at bounding box center [747, 192] width 165 height 368
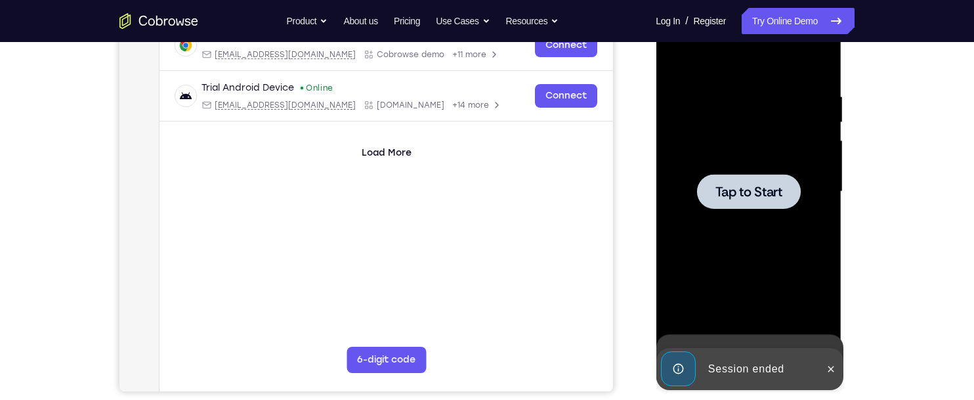
click at [810, 162] on div at bounding box center [747, 192] width 165 height 368
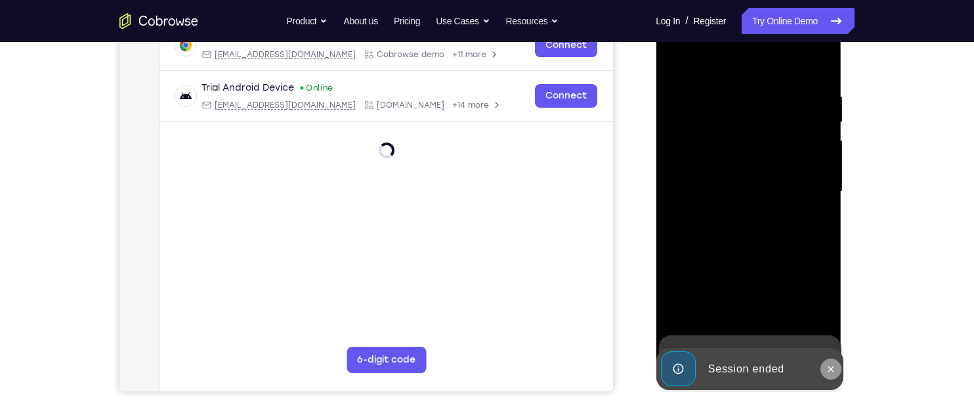
click at [829, 360] on button at bounding box center [830, 368] width 21 height 21
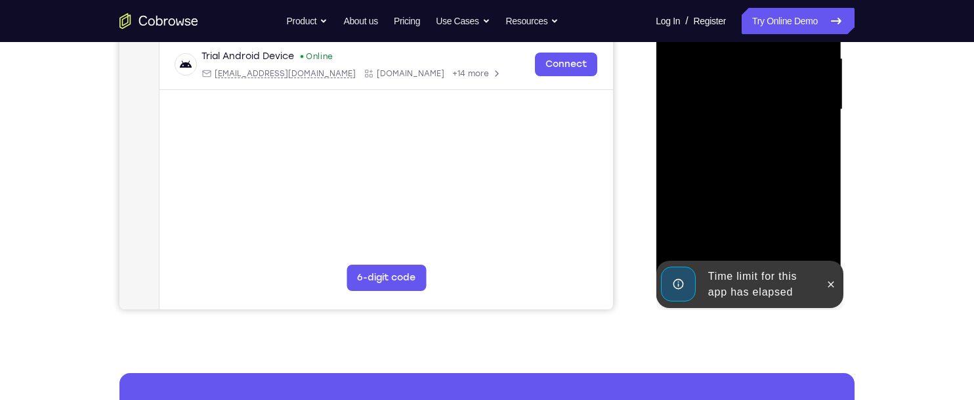
scroll to position [303, 0]
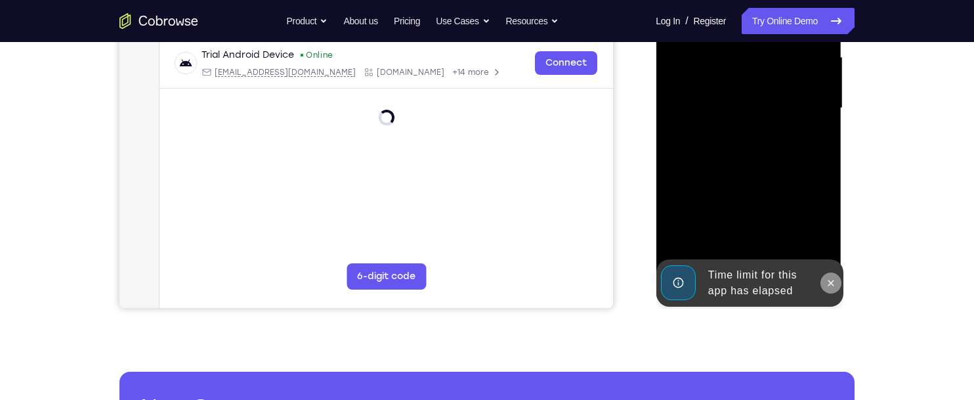
click at [828, 282] on icon at bounding box center [830, 283] width 11 height 11
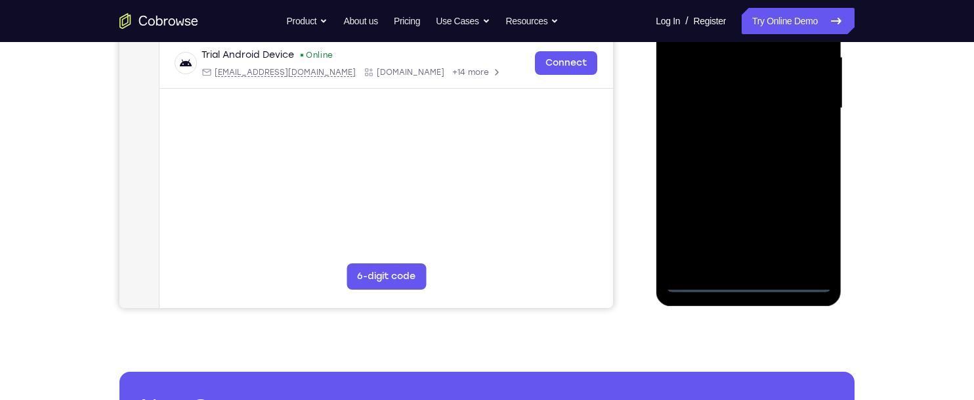
click at [745, 278] on div at bounding box center [747, 109] width 165 height 368
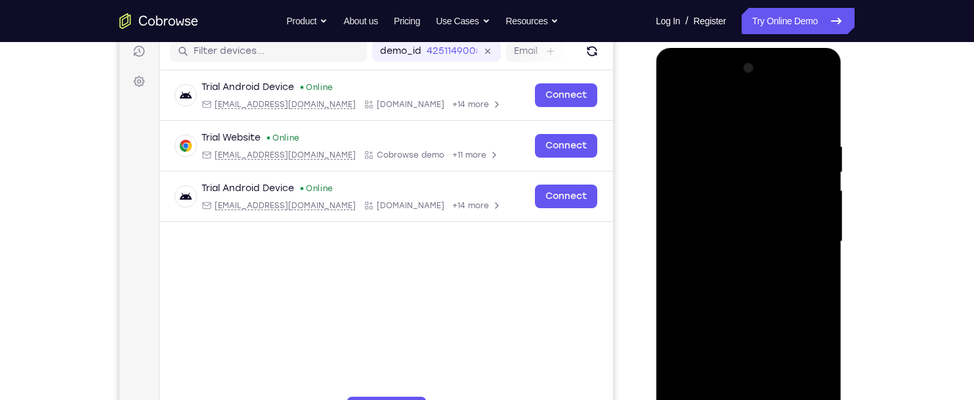
scroll to position [170, 0]
click at [811, 347] on div at bounding box center [747, 241] width 165 height 368
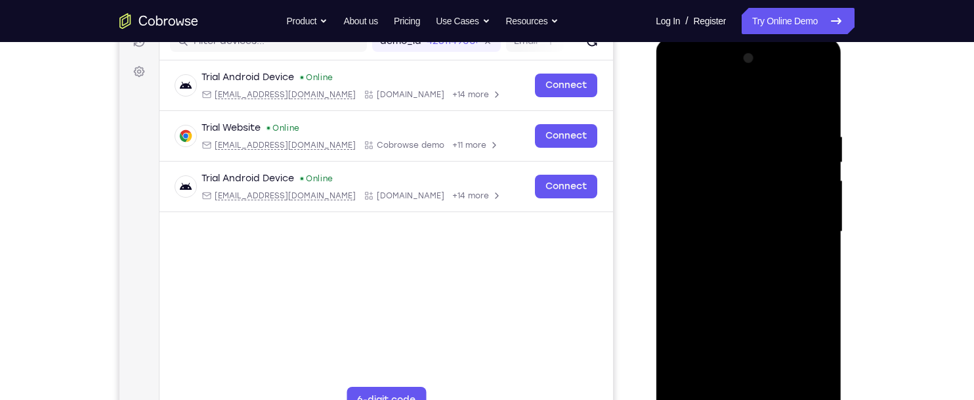
scroll to position [184, 0]
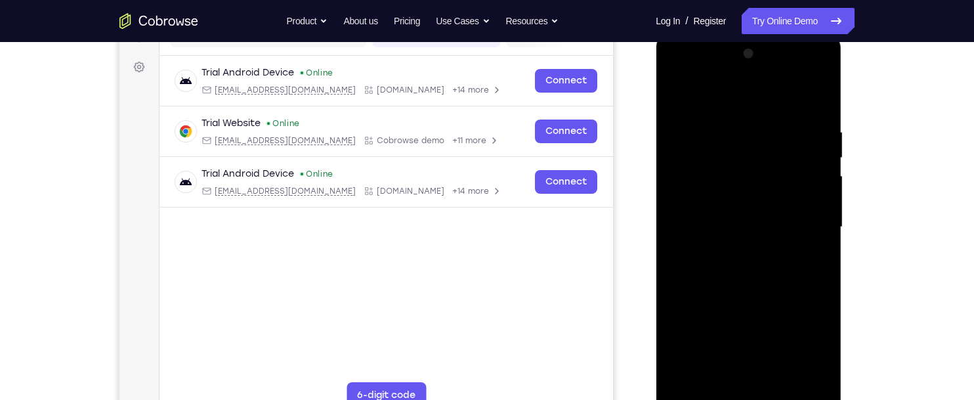
click at [761, 106] on div at bounding box center [747, 227] width 165 height 368
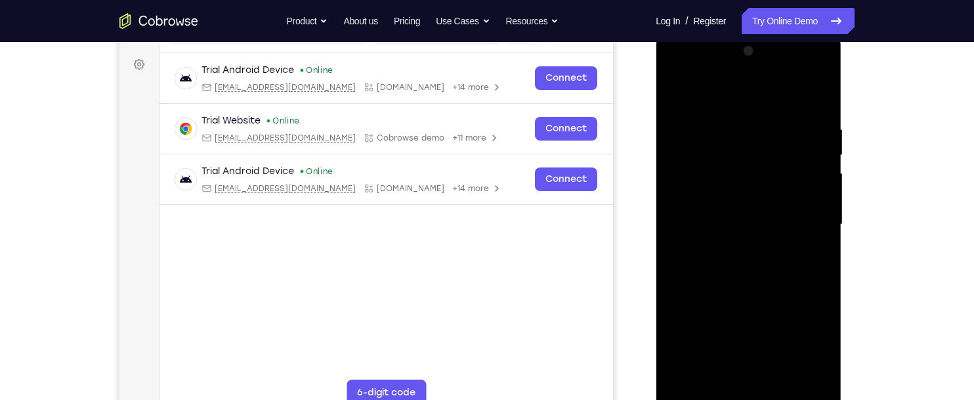
click at [723, 98] on div at bounding box center [747, 225] width 165 height 368
click at [809, 221] on div at bounding box center [747, 225] width 165 height 368
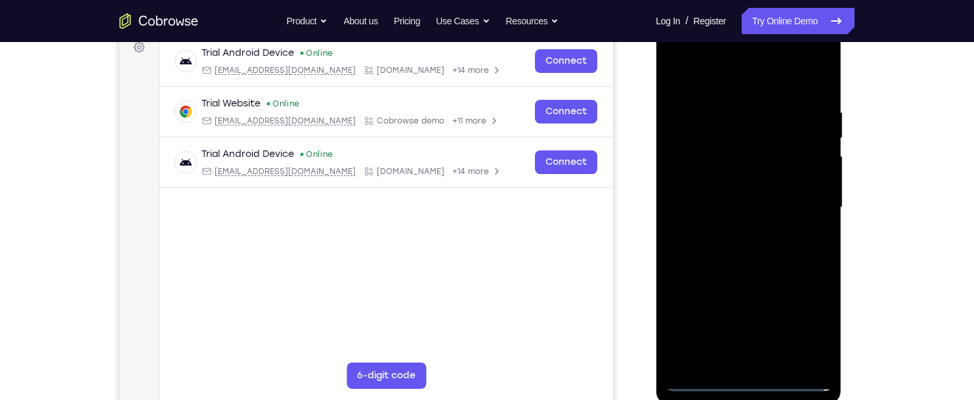
scroll to position [207, 0]
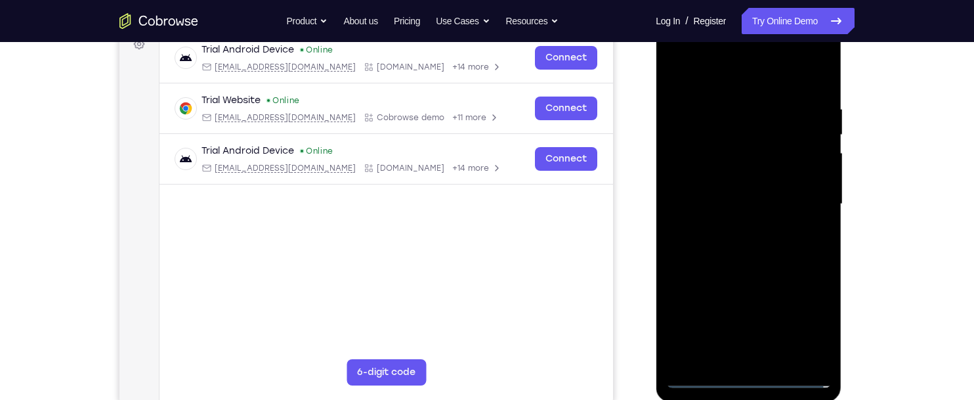
click at [736, 226] on div at bounding box center [747, 204] width 165 height 368
click at [768, 188] on div at bounding box center [747, 204] width 165 height 368
click at [772, 182] on div at bounding box center [747, 204] width 165 height 368
click at [797, 207] on div at bounding box center [747, 204] width 165 height 368
click at [805, 53] on div at bounding box center [747, 204] width 165 height 368
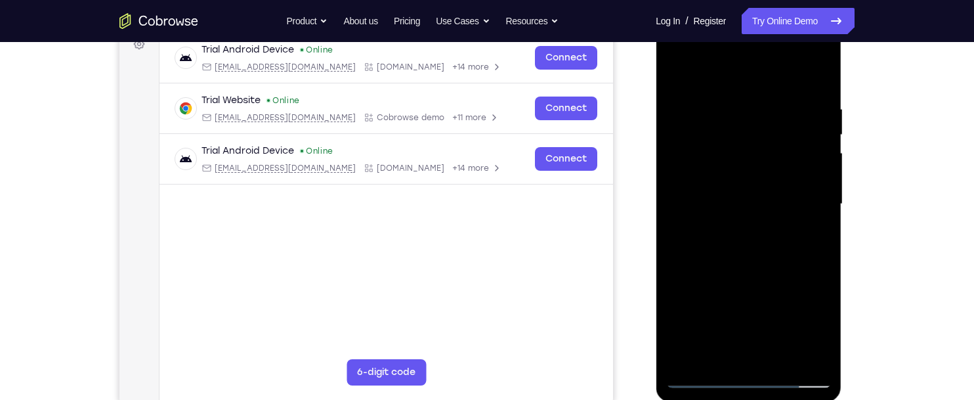
click at [778, 84] on div at bounding box center [747, 204] width 165 height 368
click at [805, 54] on div at bounding box center [747, 204] width 165 height 368
click at [822, 47] on div at bounding box center [747, 204] width 165 height 368
click at [790, 71] on div at bounding box center [747, 204] width 165 height 368
click at [732, 58] on div at bounding box center [747, 204] width 165 height 368
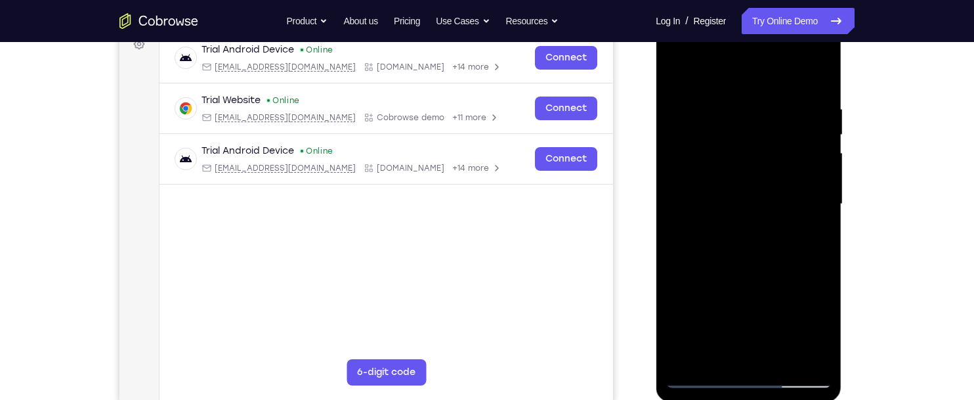
click at [738, 313] on div at bounding box center [747, 204] width 165 height 368
click at [764, 335] on div at bounding box center [747, 204] width 165 height 368
click at [799, 348] on div at bounding box center [747, 204] width 165 height 368
click at [697, 381] on div at bounding box center [747, 204] width 165 height 368
click at [706, 377] on div at bounding box center [747, 204] width 165 height 368
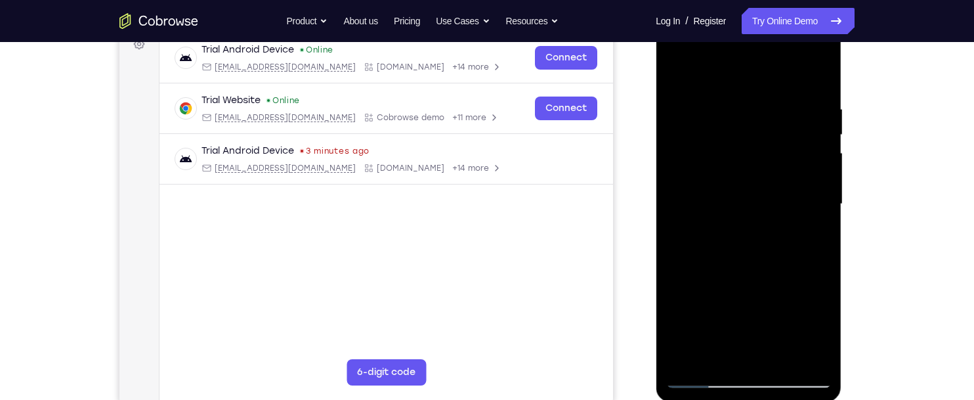
click at [748, 89] on div at bounding box center [747, 204] width 165 height 368
click at [793, 91] on div at bounding box center [747, 204] width 165 height 368
click at [721, 89] on div at bounding box center [747, 204] width 165 height 368
click at [690, 166] on div at bounding box center [747, 204] width 165 height 368
click at [798, 163] on div at bounding box center [747, 204] width 165 height 368
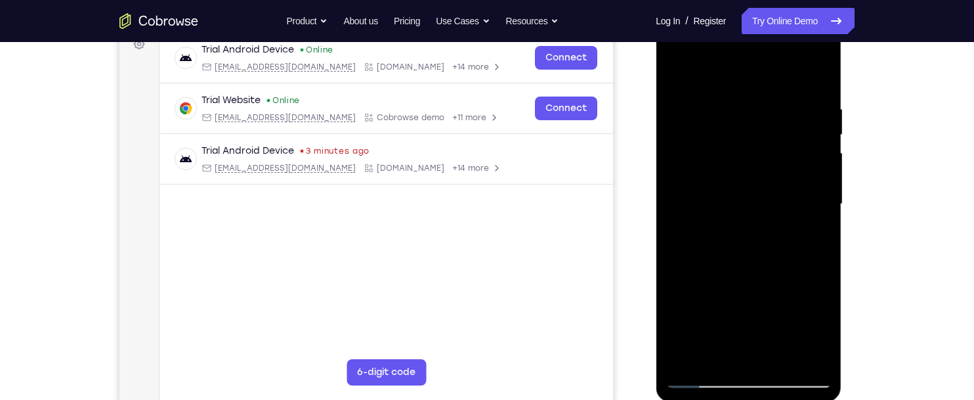
click at [800, 166] on div at bounding box center [747, 204] width 165 height 368
click at [800, 163] on div at bounding box center [747, 204] width 165 height 368
click at [737, 261] on div at bounding box center [747, 204] width 165 height 368
click at [706, 374] on div at bounding box center [747, 204] width 165 height 368
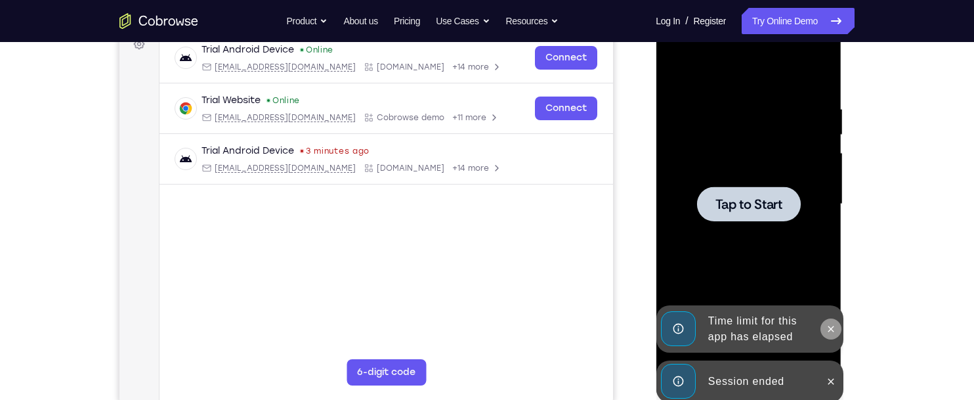
click at [839, 329] on button at bounding box center [830, 328] width 21 height 21
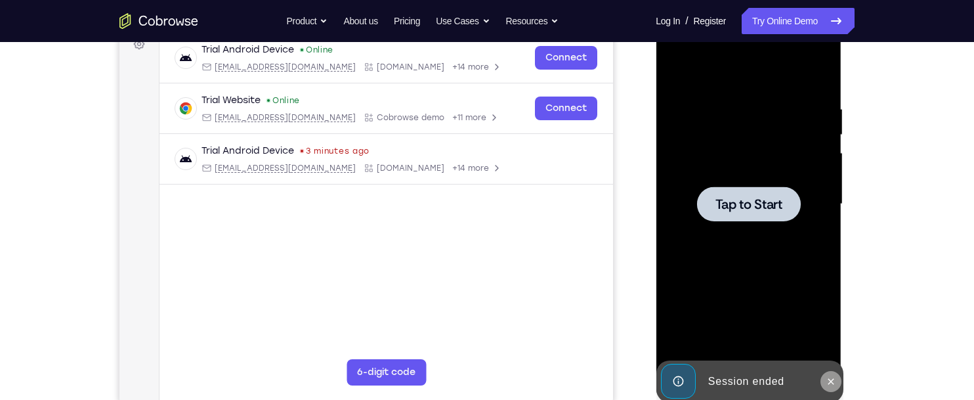
click at [827, 381] on icon at bounding box center [830, 381] width 11 height 11
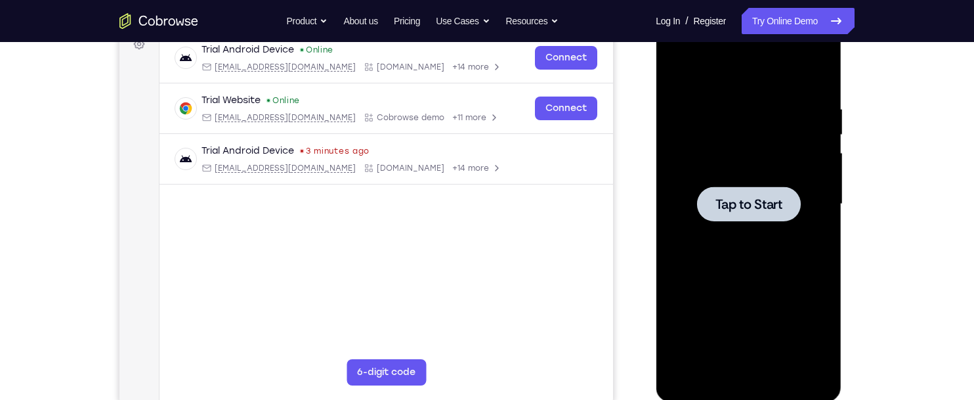
click at [732, 198] on span "Tap to Start" at bounding box center [748, 204] width 67 height 13
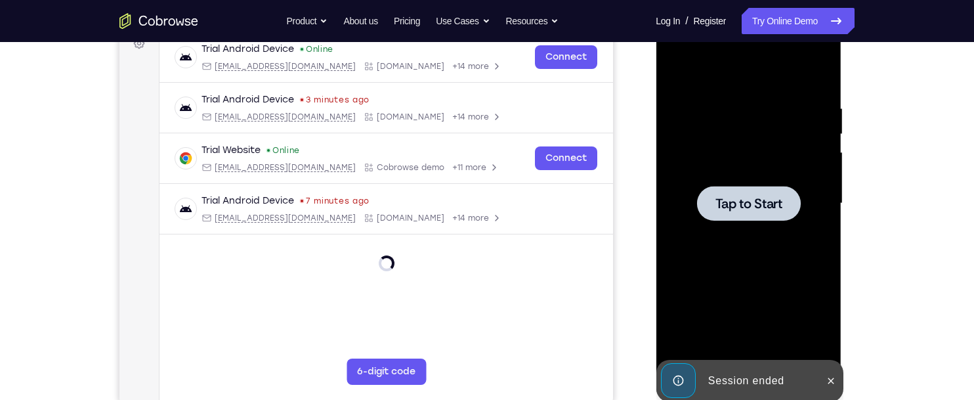
scroll to position [209, 0]
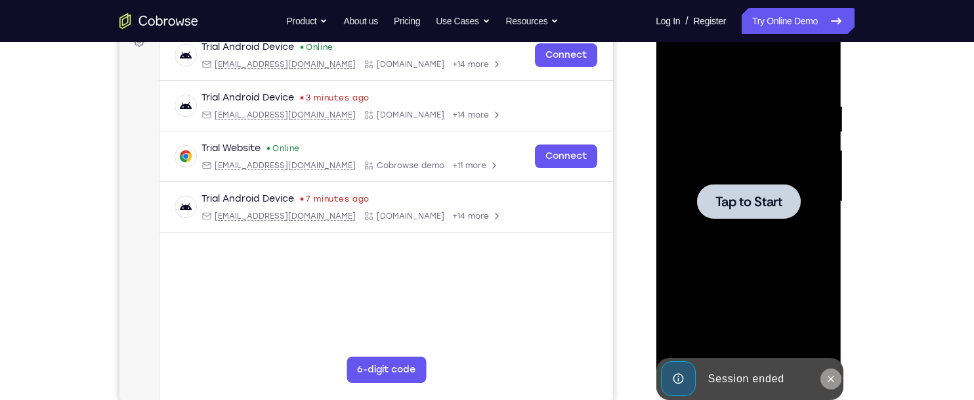
click at [833, 376] on icon at bounding box center [831, 378] width 6 height 6
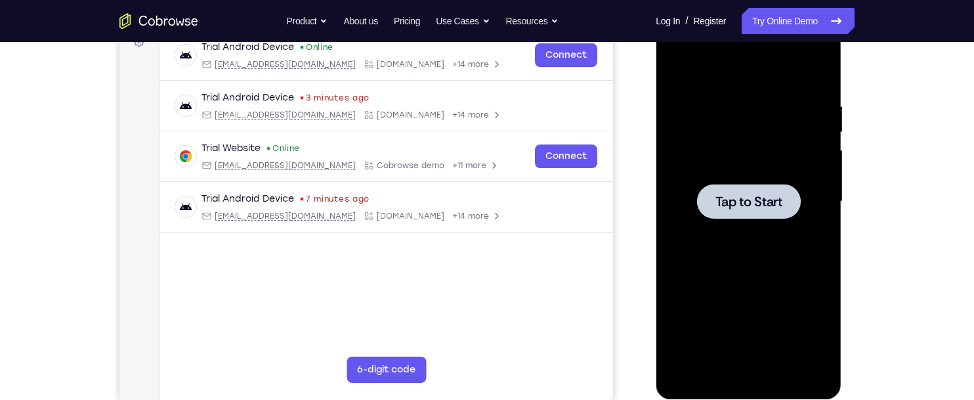
click at [767, 200] on span "Tap to Start" at bounding box center [748, 201] width 67 height 13
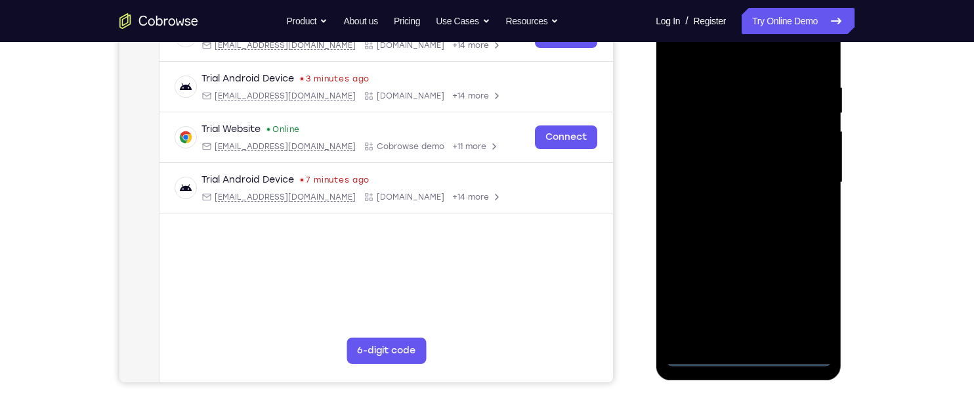
scroll to position [232, 0]
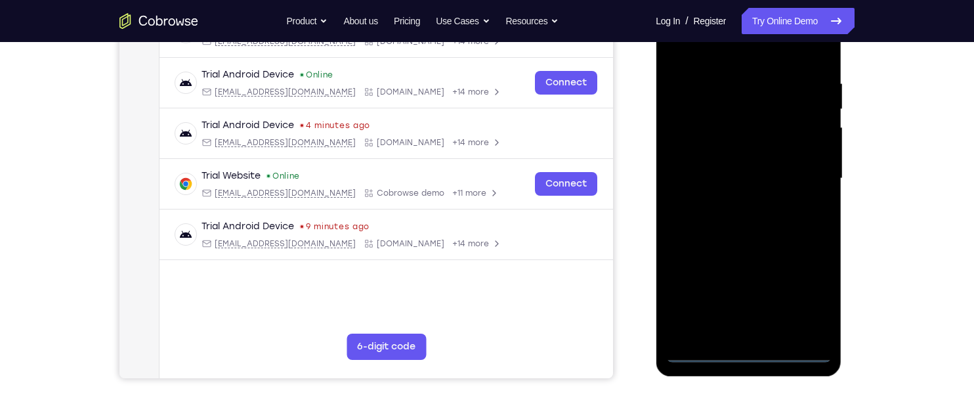
click at [750, 354] on div at bounding box center [747, 179] width 165 height 368
click at [804, 292] on div at bounding box center [747, 179] width 165 height 368
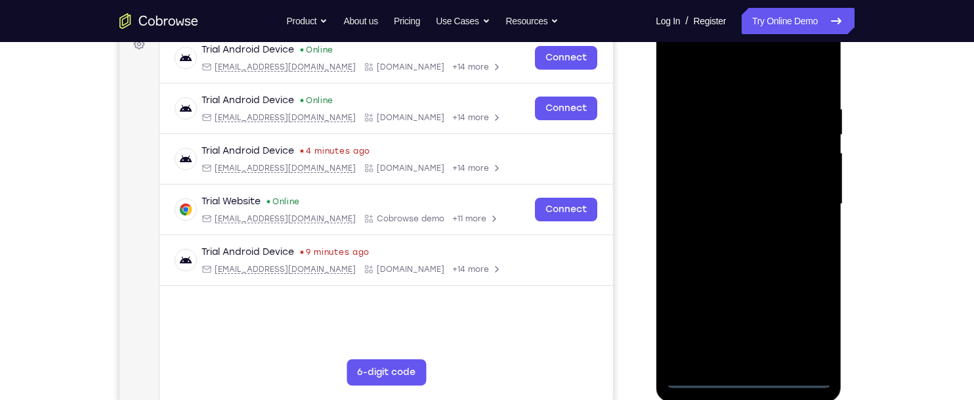
scroll to position [134, 0]
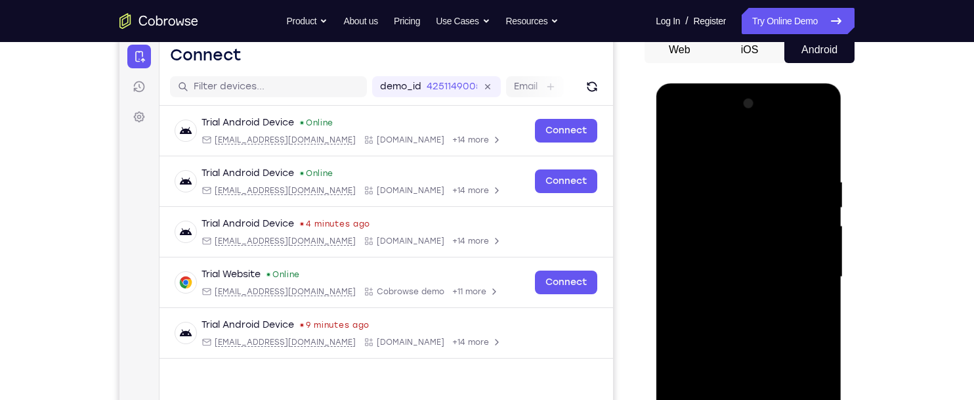
click at [739, 155] on div at bounding box center [747, 277] width 165 height 368
click at [761, 193] on div at bounding box center [747, 277] width 165 height 368
click at [751, 203] on div at bounding box center [747, 277] width 165 height 368
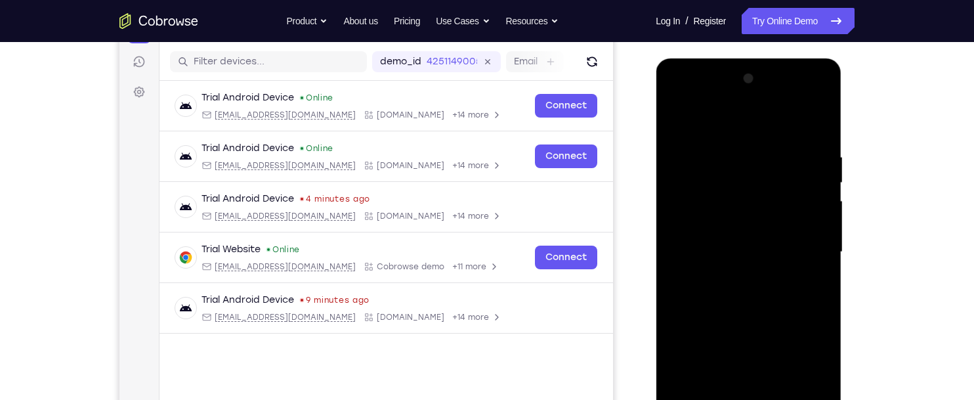
scroll to position [160, 0]
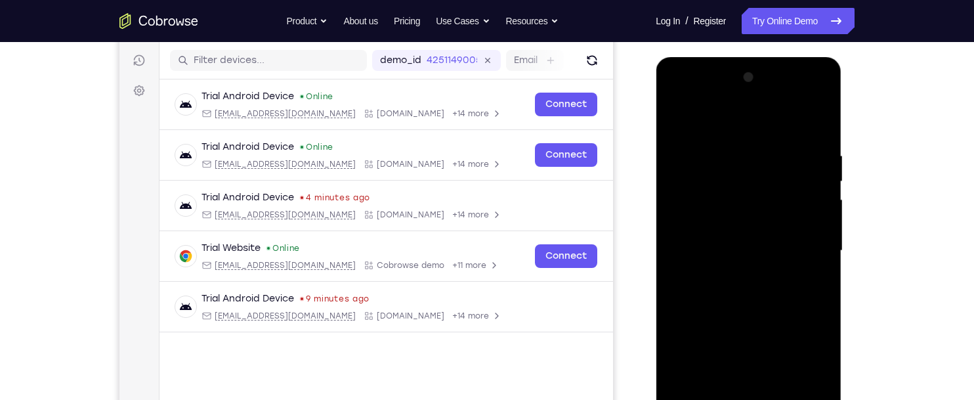
click at [715, 189] on div at bounding box center [747, 251] width 165 height 368
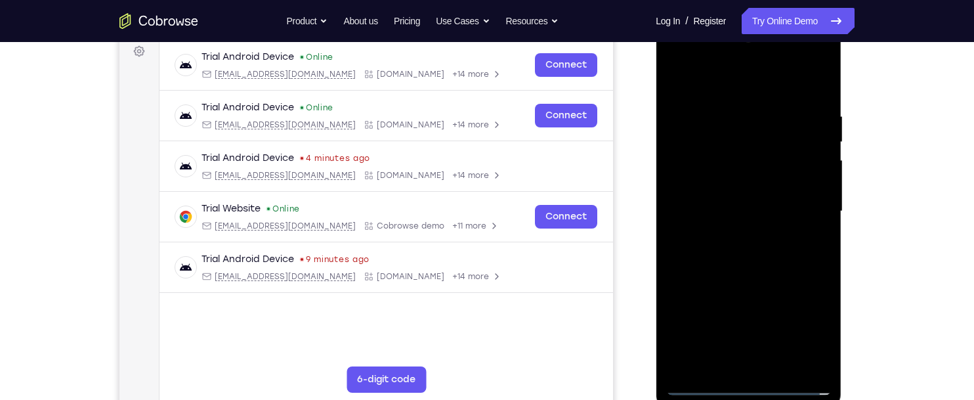
scroll to position [205, 0]
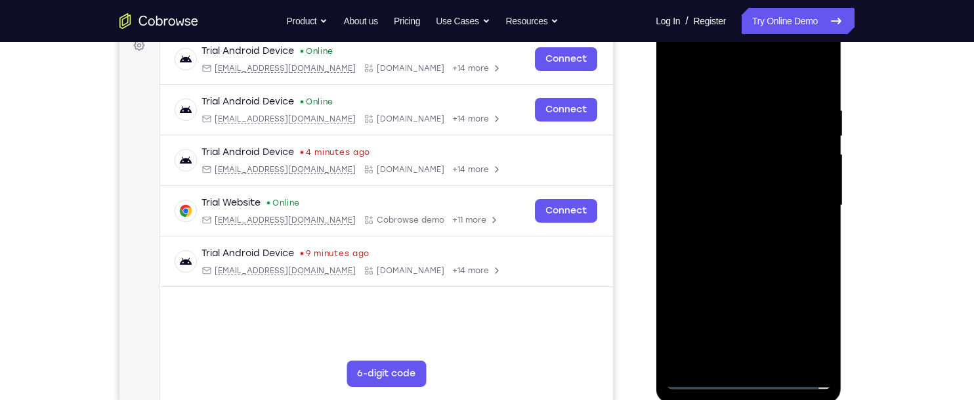
click at [782, 206] on div at bounding box center [747, 206] width 165 height 368
click at [767, 189] on div at bounding box center [747, 206] width 165 height 368
click at [778, 222] on div at bounding box center [747, 206] width 165 height 368
click at [783, 259] on div at bounding box center [747, 206] width 165 height 368
click at [776, 216] on div at bounding box center [747, 206] width 165 height 368
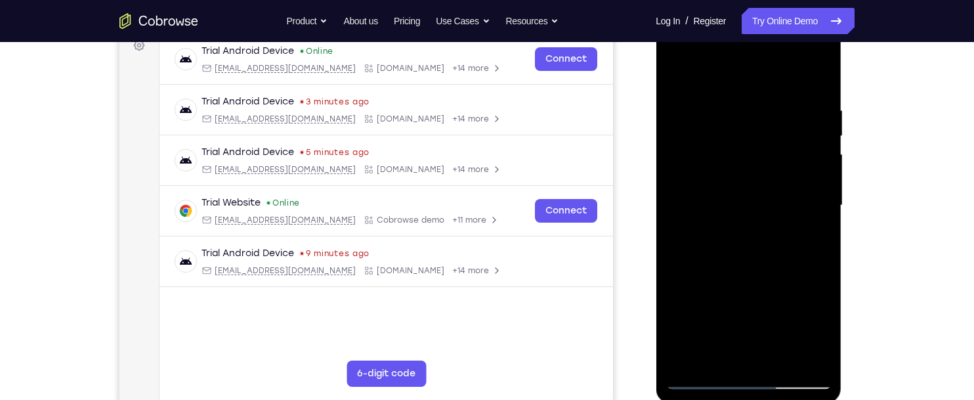
click at [790, 233] on div at bounding box center [747, 206] width 165 height 368
click at [804, 23] on link "Try Online Demo" at bounding box center [798, 21] width 113 height 26
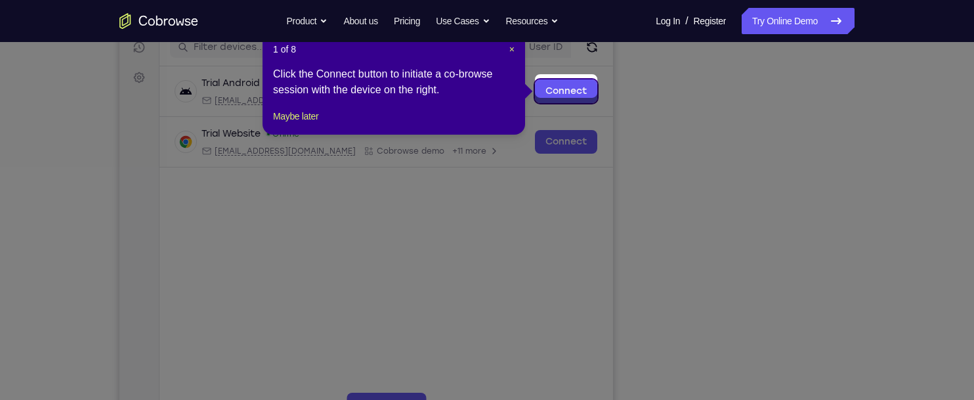
scroll to position [167, 0]
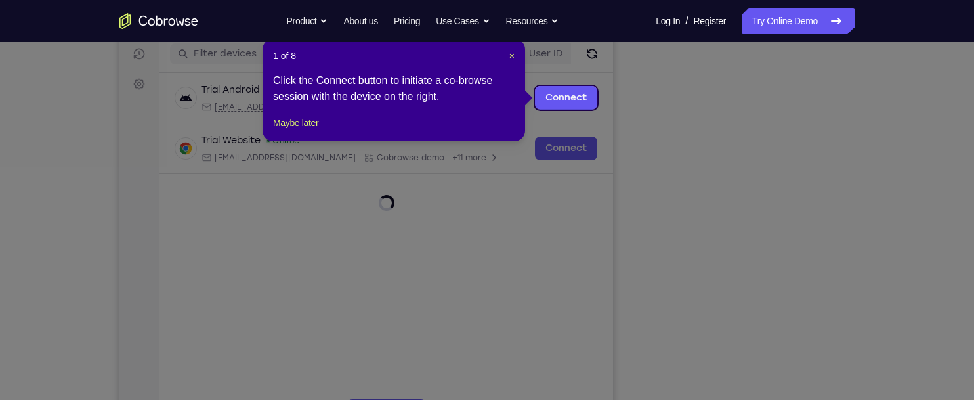
click at [799, 359] on icon at bounding box center [487, 200] width 974 height 400
click at [297, 131] on button "Maybe later" at bounding box center [295, 123] width 45 height 16
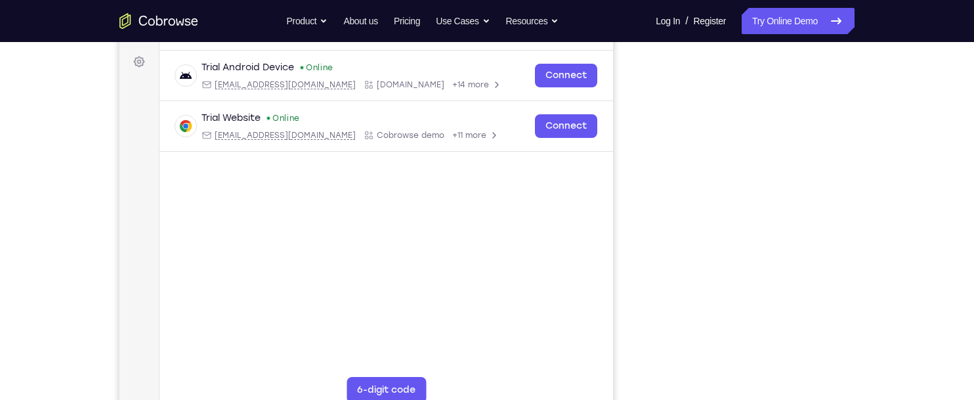
scroll to position [185, 0]
